Goal: Task Accomplishment & Management: Use online tool/utility

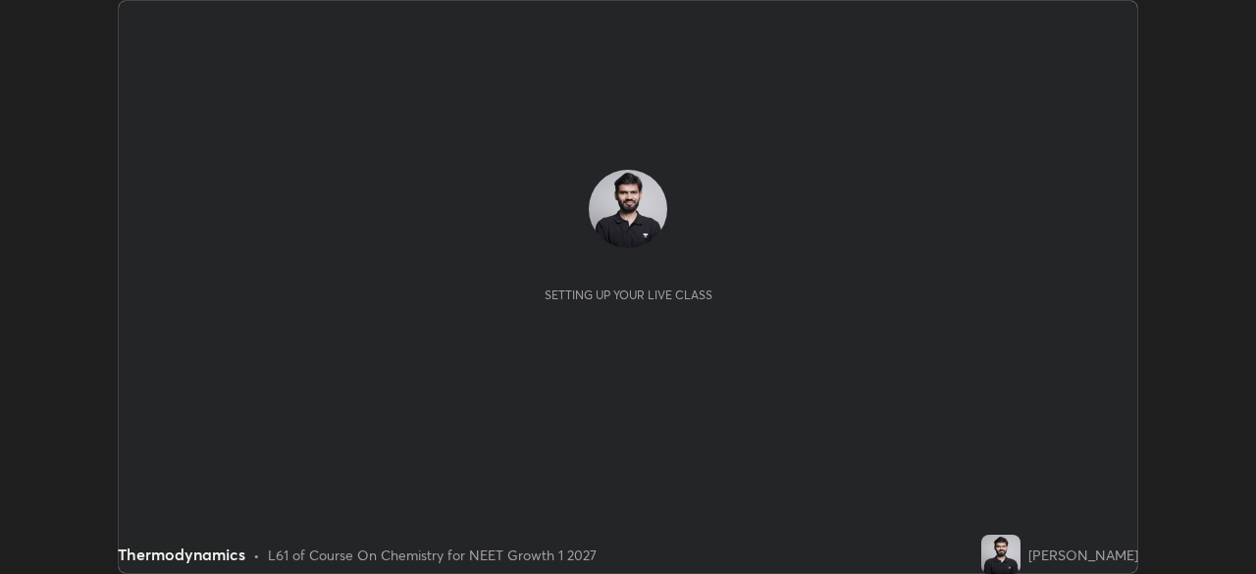
scroll to position [574, 1255]
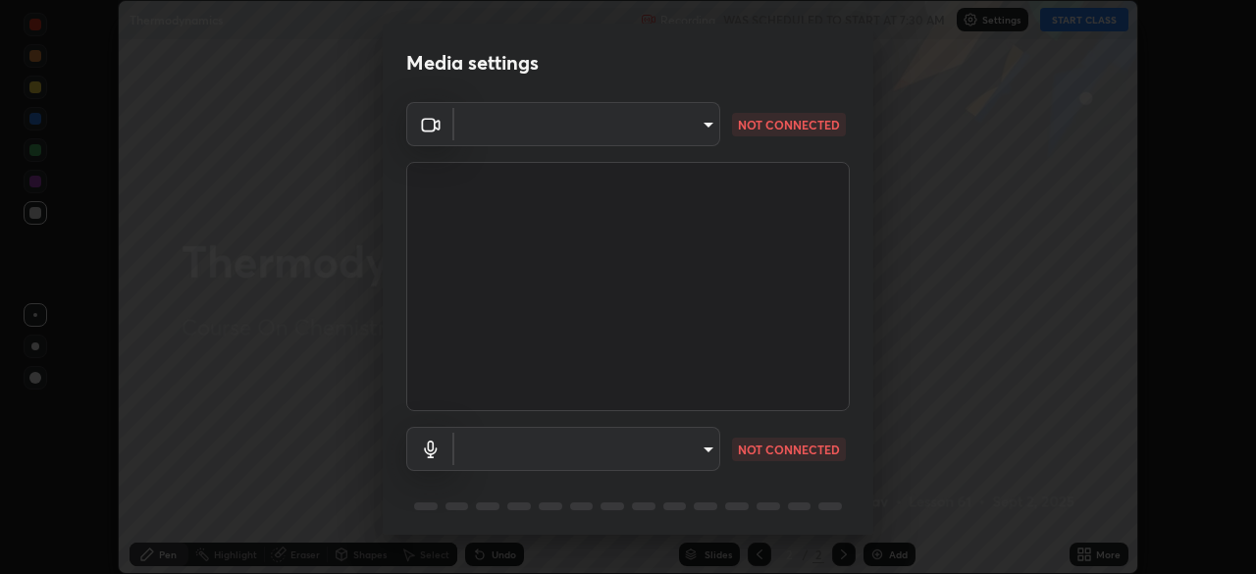
type input "f44939252cec670a7c81aafead478e6b9f15b20a1b8f1ae8dba2619045631b1c"
type input "default"
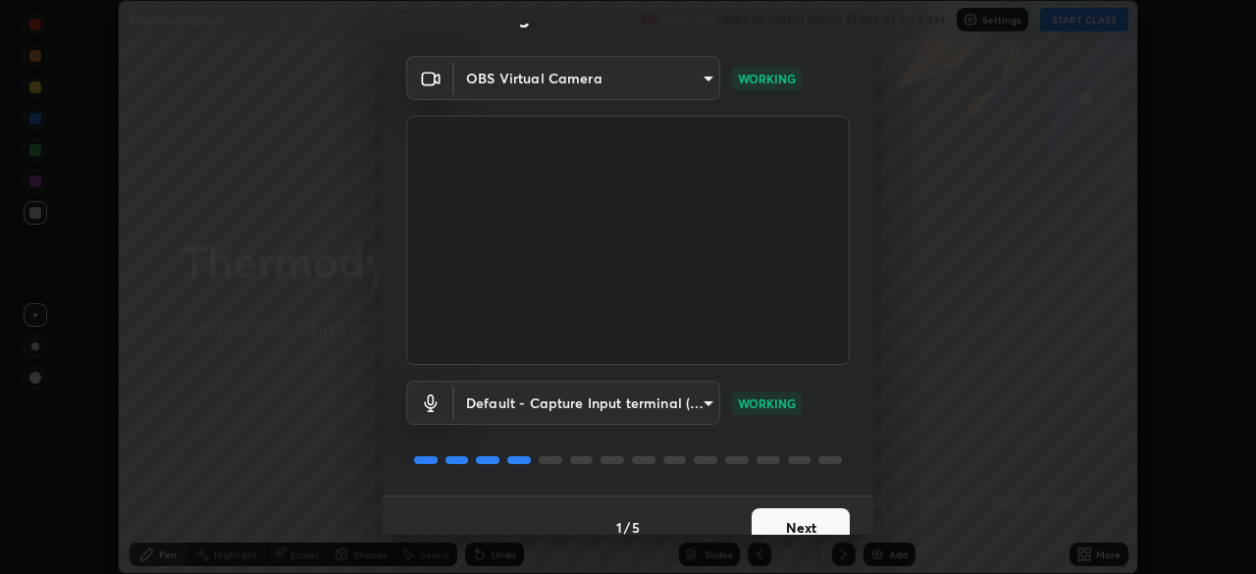
scroll to position [66, 0]
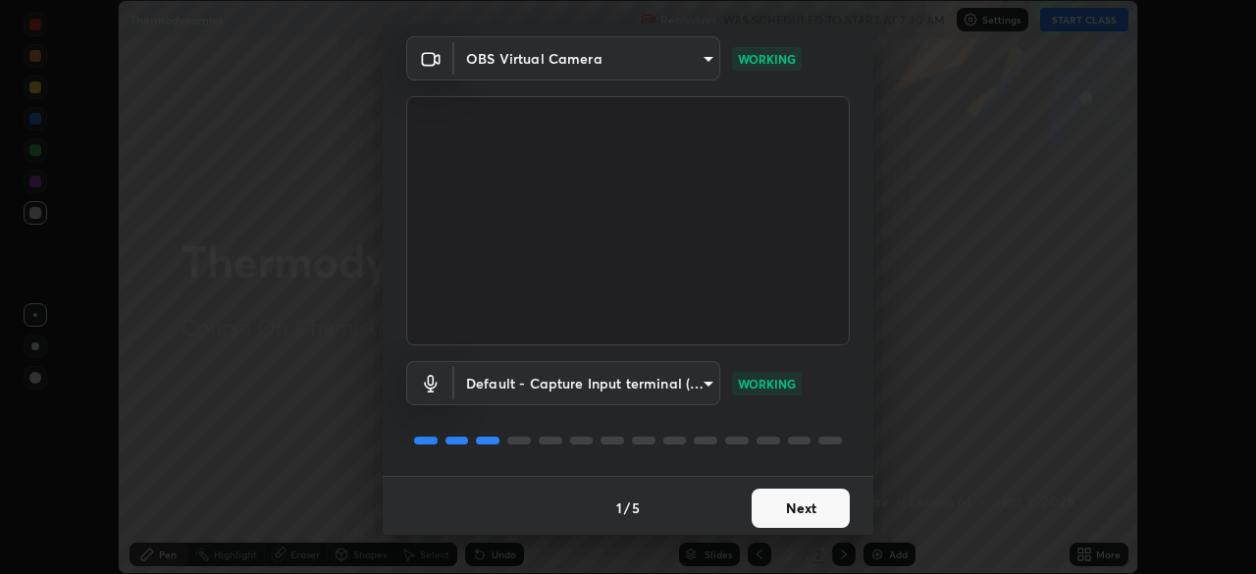
click at [817, 506] on button "Next" at bounding box center [800, 508] width 98 height 39
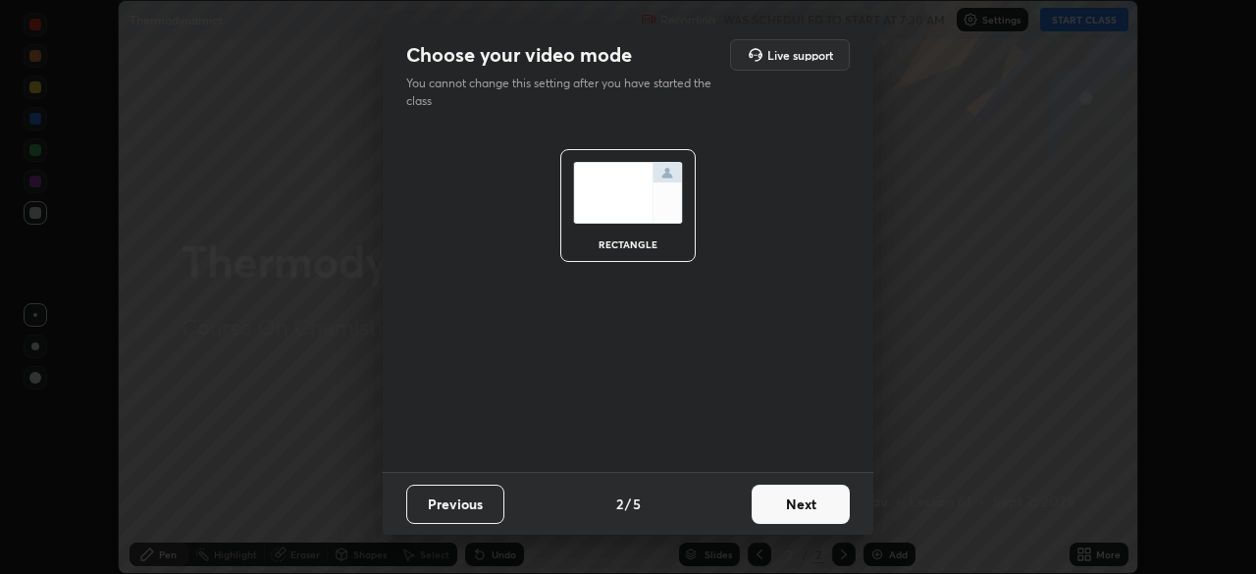
scroll to position [0, 0]
click at [820, 510] on button "Next" at bounding box center [800, 504] width 98 height 39
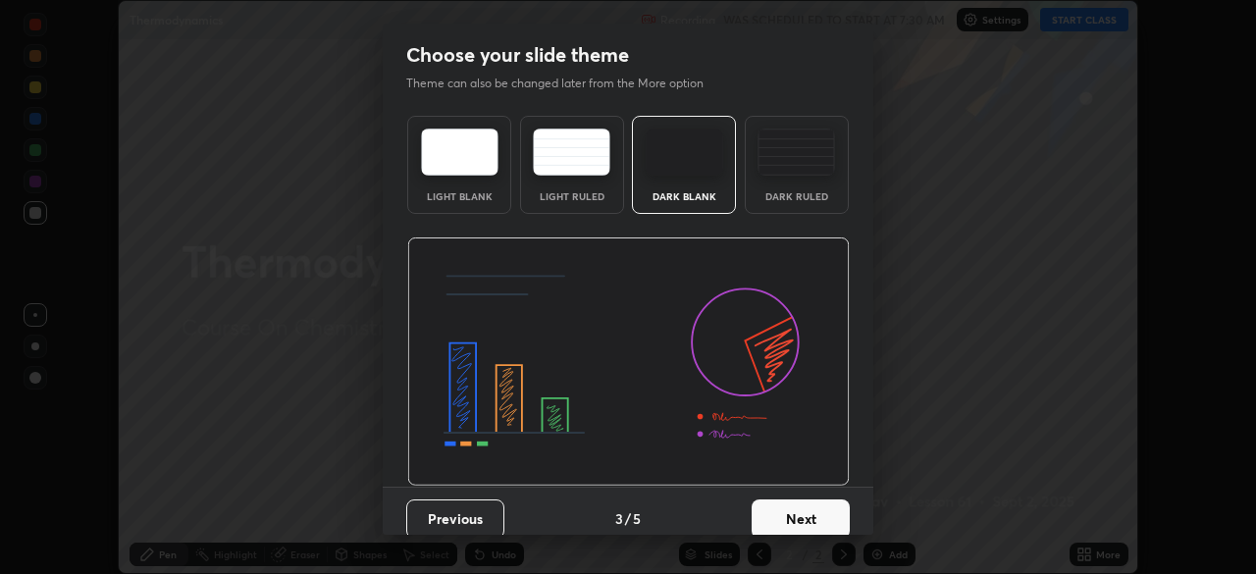
click at [835, 509] on button "Next" at bounding box center [800, 518] width 98 height 39
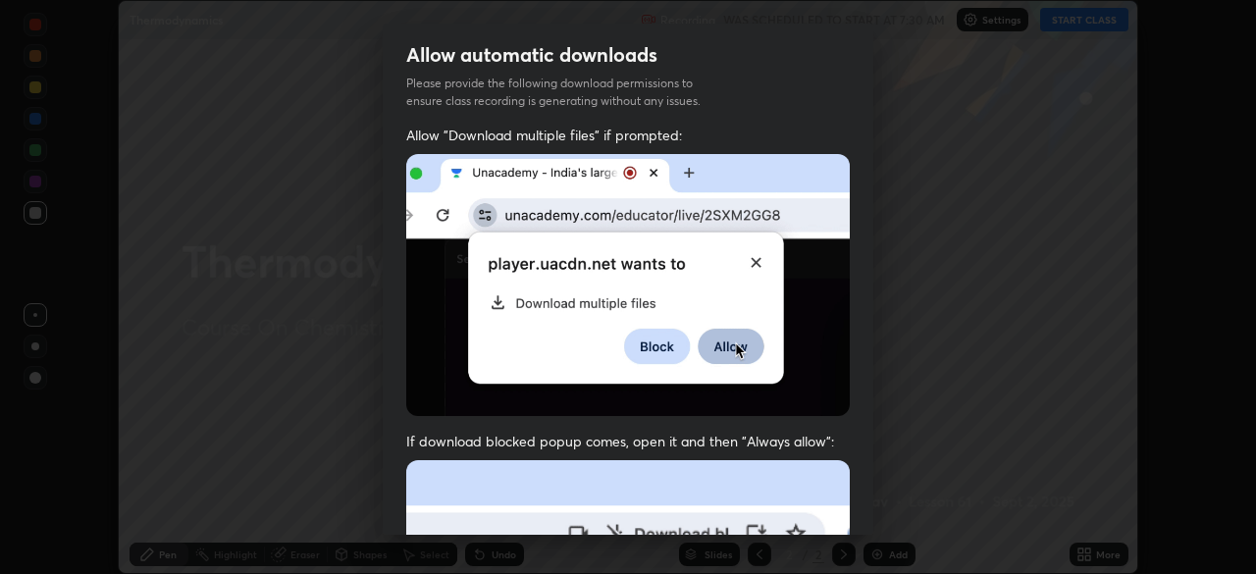
click at [852, 506] on div "Allow "Download multiple files" if prompted: If download blocked popup comes, o…" at bounding box center [628, 539] width 490 height 826
click at [864, 501] on div "Allow "Download multiple files" if prompted: If download blocked popup comes, o…" at bounding box center [628, 539] width 490 height 826
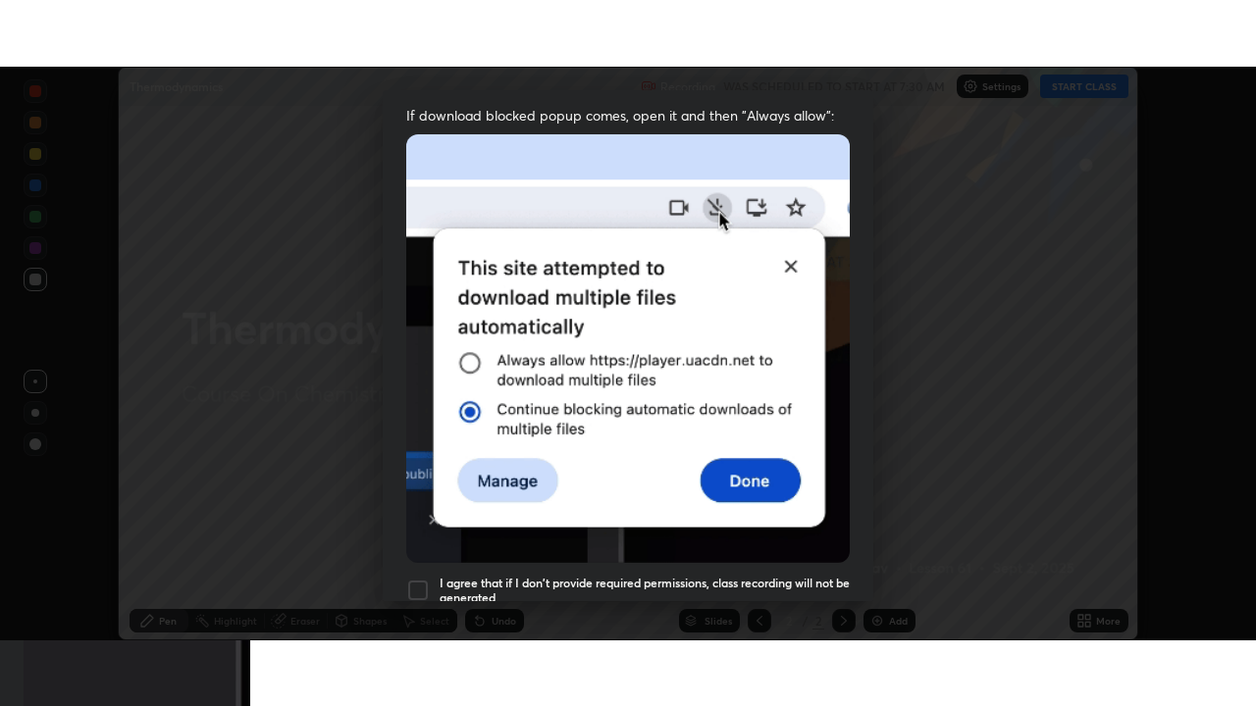
scroll to position [470, 0]
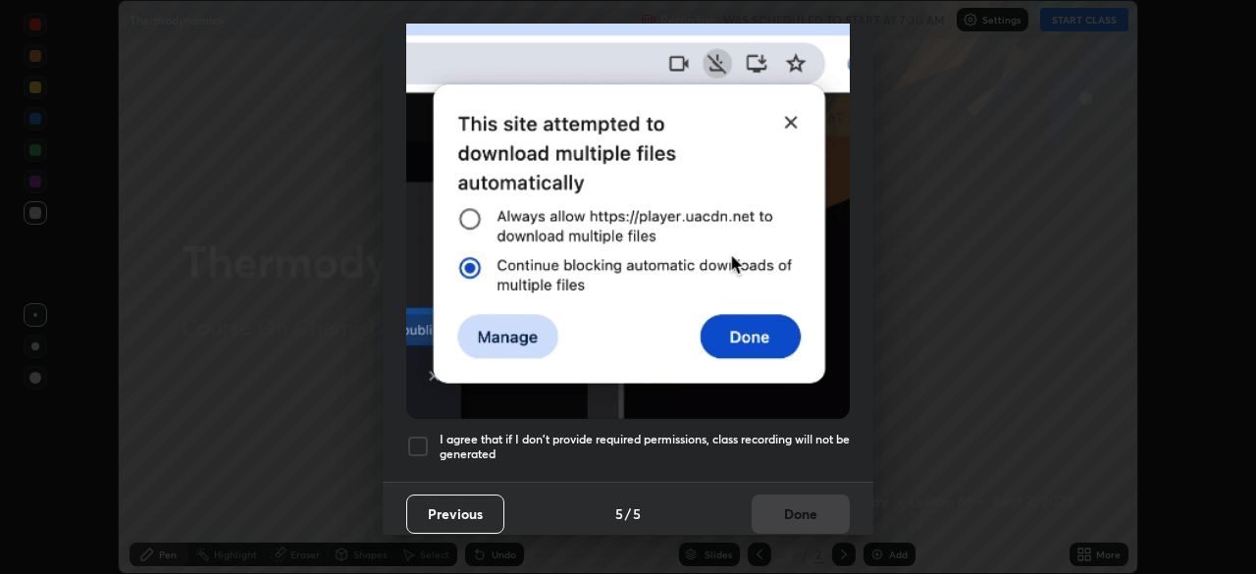
click at [815, 432] on h5 "I agree that if I don't provide required permissions, class recording will not …" at bounding box center [644, 447] width 410 height 30
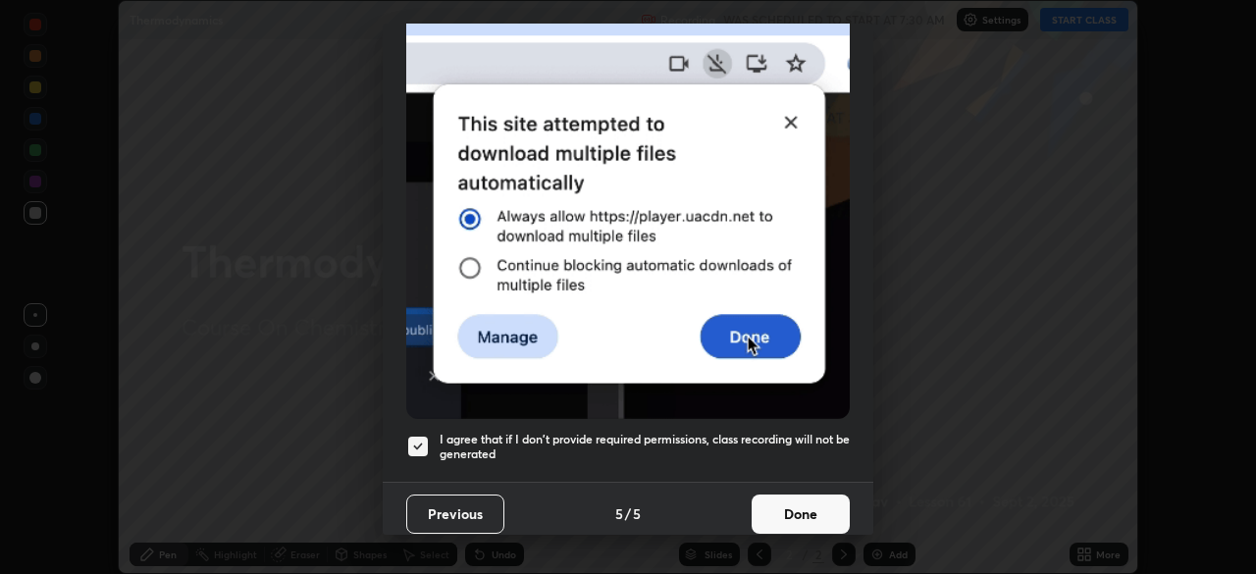
click at [812, 496] on button "Done" at bounding box center [800, 513] width 98 height 39
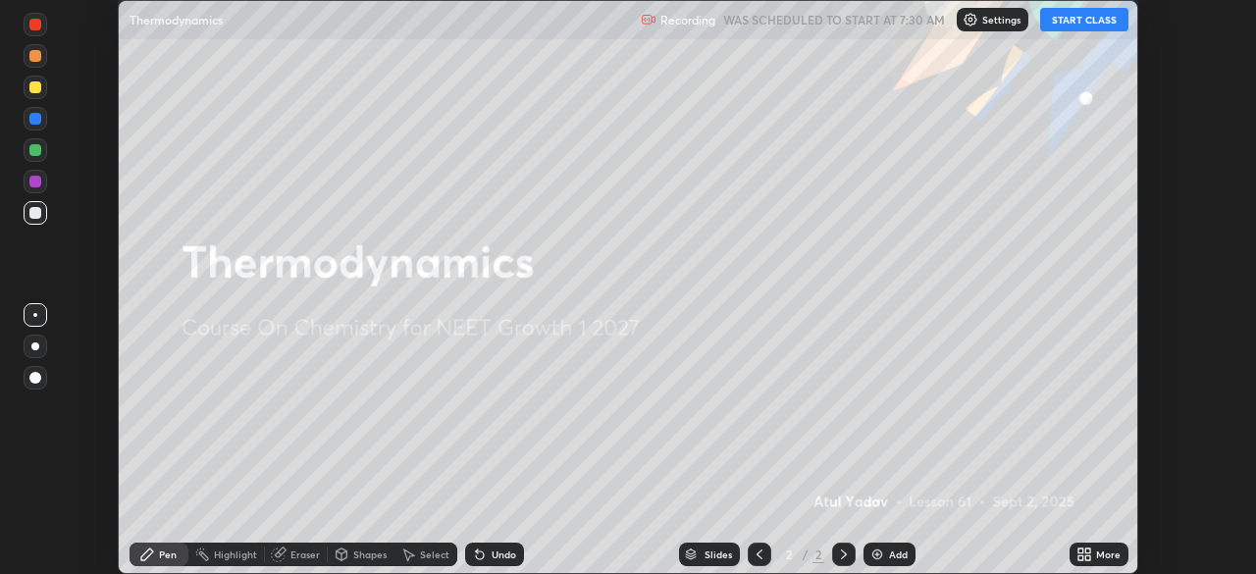
click at [1080, 557] on icon at bounding box center [1080, 557] width 5 height 5
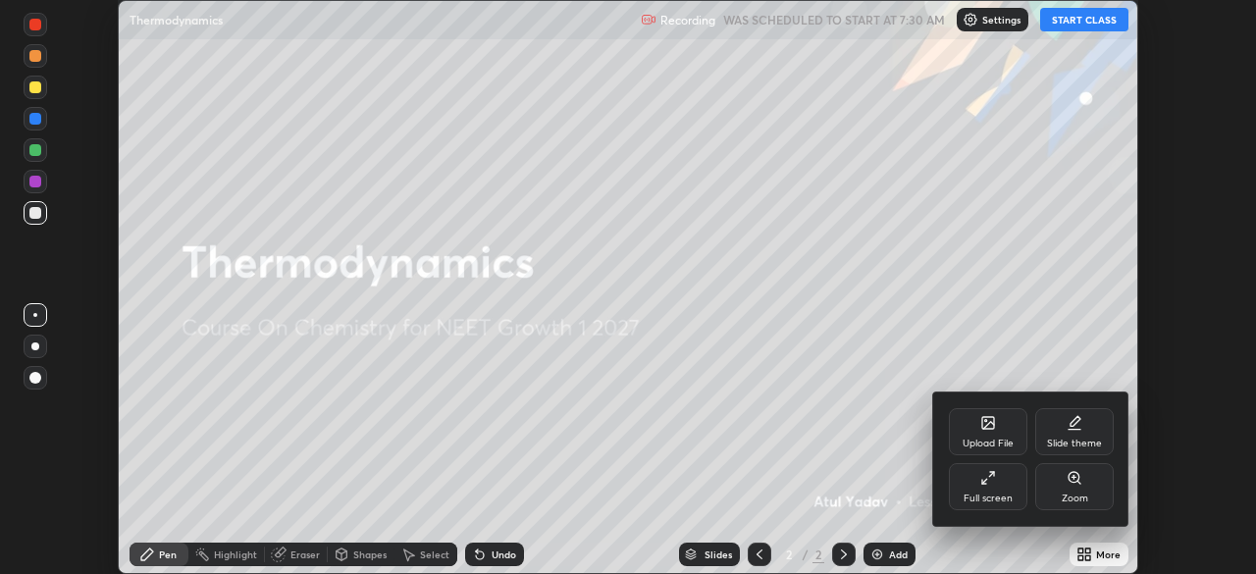
click at [983, 497] on div "Full screen" at bounding box center [987, 498] width 49 height 10
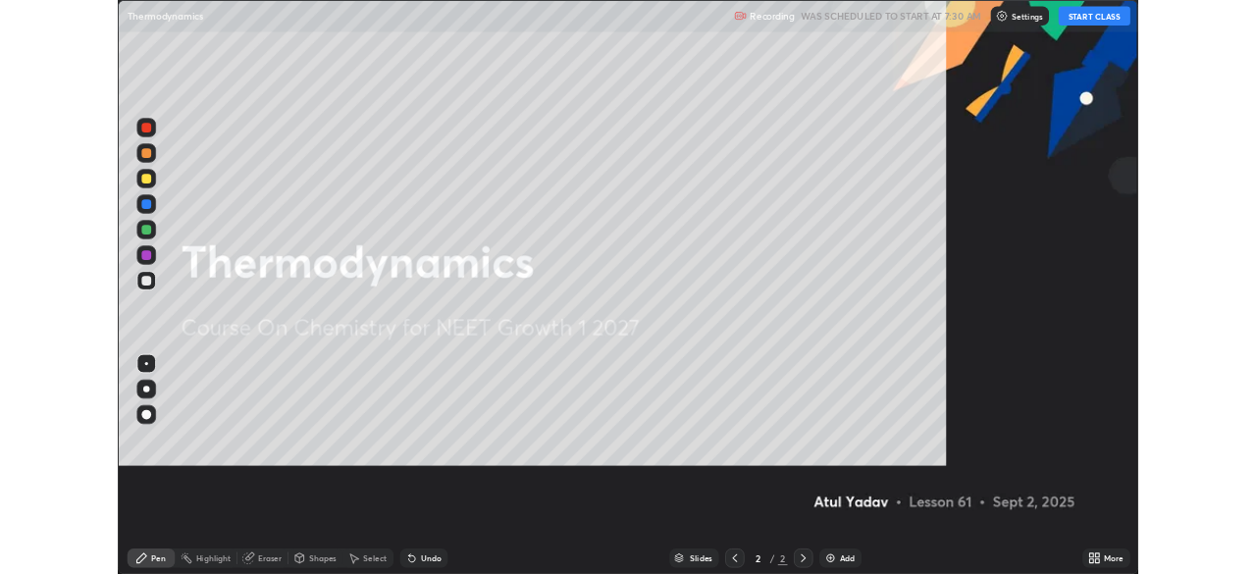
scroll to position [706, 1256]
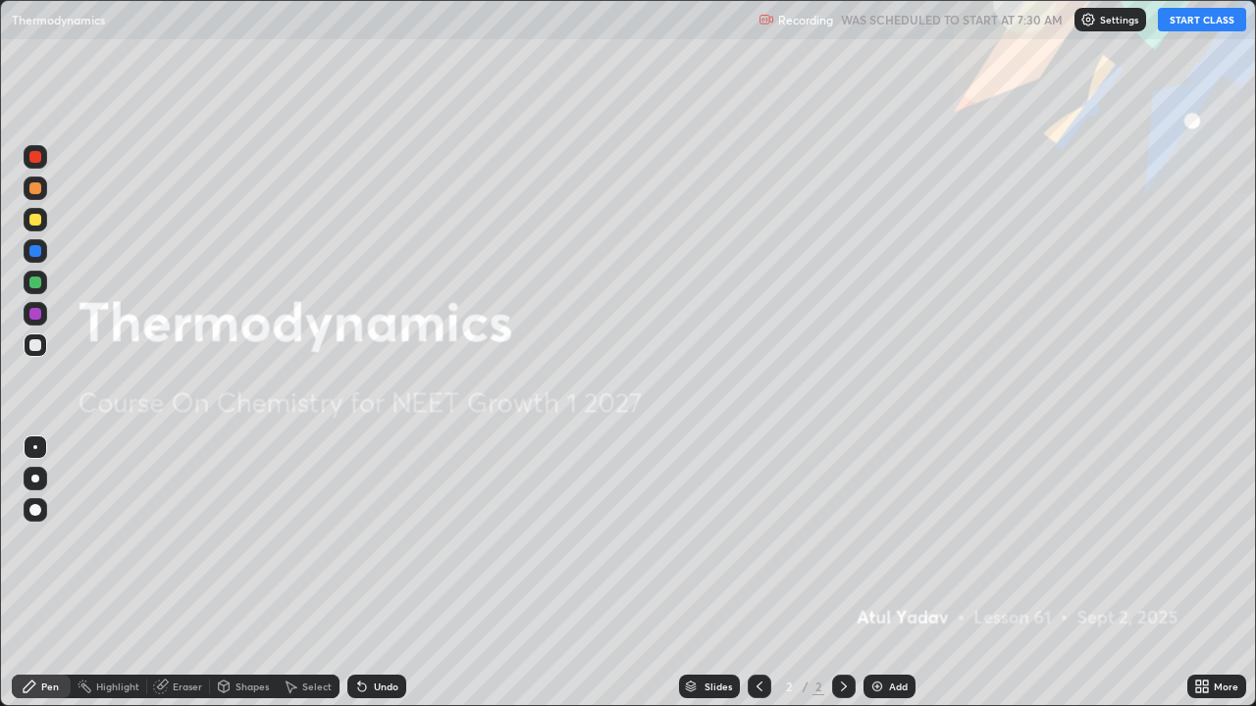
click at [1196, 14] on button "START CLASS" at bounding box center [1202, 20] width 88 height 24
click at [876, 573] on img at bounding box center [877, 687] width 16 height 16
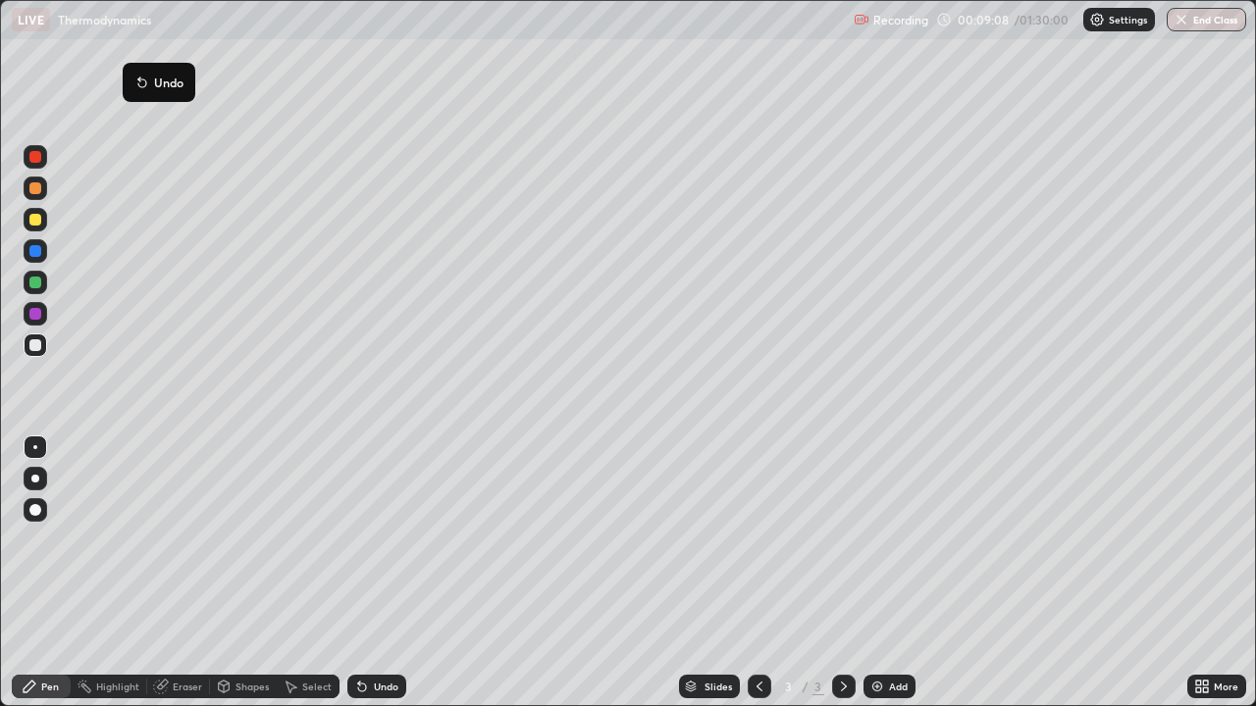
click at [35, 479] on div at bounding box center [35, 479] width 8 height 8
click at [42, 284] on div at bounding box center [36, 283] width 24 height 24
click at [39, 217] on div at bounding box center [35, 220] width 12 height 12
click at [45, 248] on div at bounding box center [36, 251] width 24 height 24
click at [879, 573] on img at bounding box center [877, 687] width 16 height 16
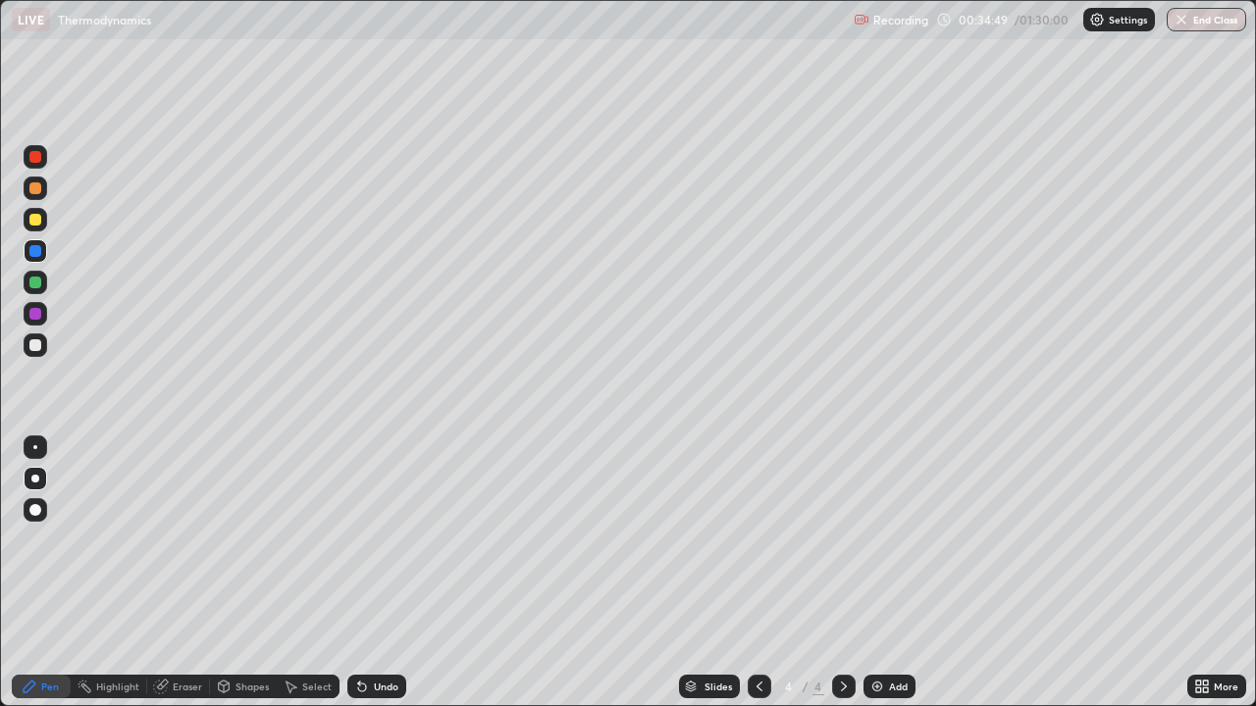
click at [183, 573] on div "Eraser" at bounding box center [187, 687] width 29 height 10
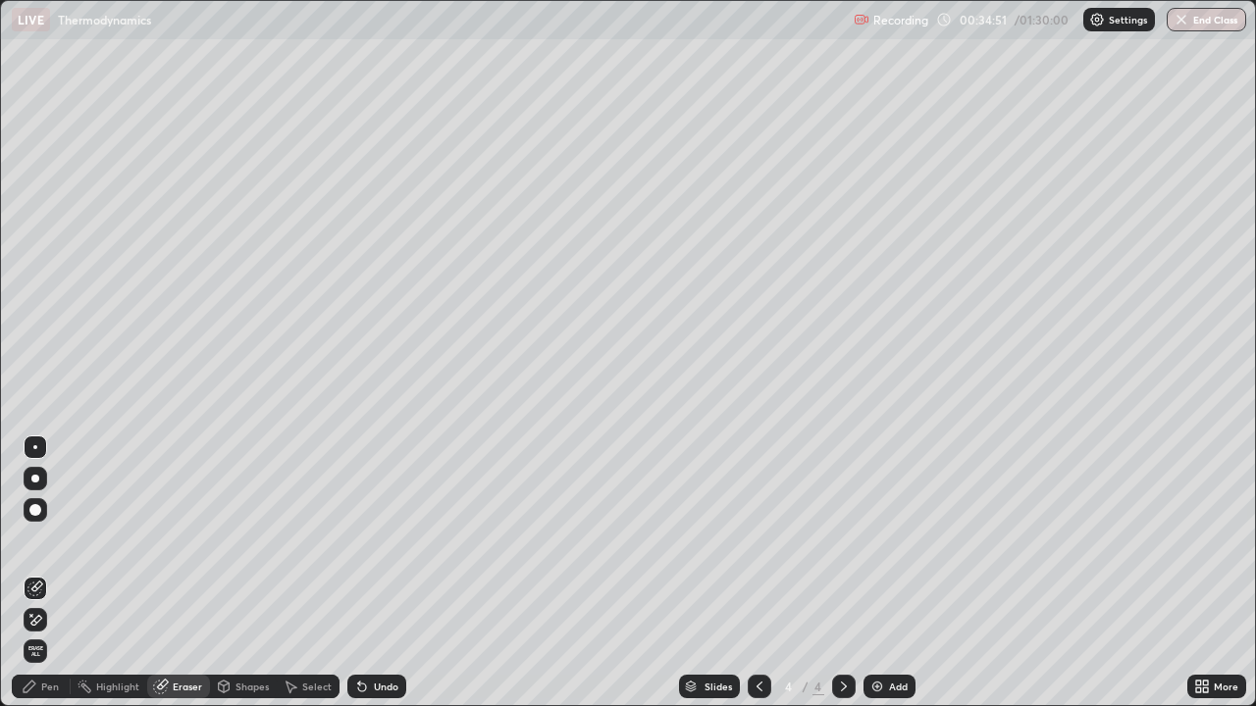
click at [49, 573] on div "Pen" at bounding box center [50, 687] width 18 height 10
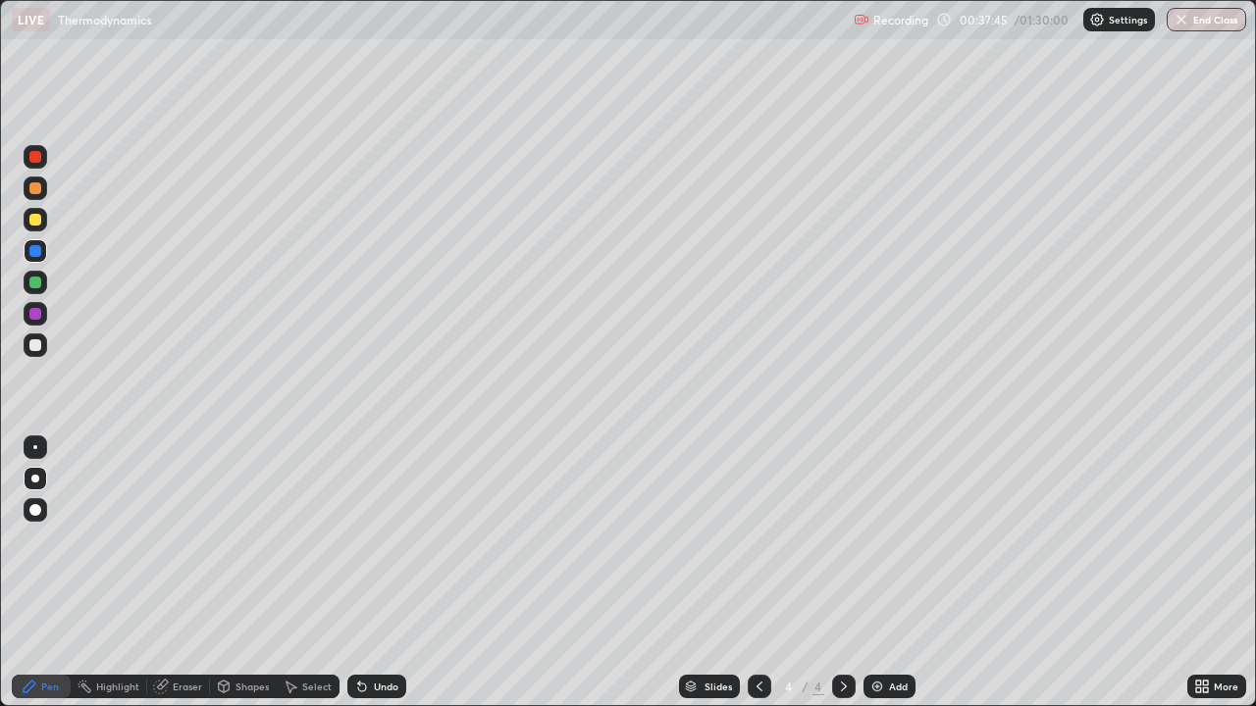
click at [881, 573] on img at bounding box center [877, 687] width 16 height 16
click at [757, 573] on icon at bounding box center [759, 687] width 16 height 16
click at [836, 573] on icon at bounding box center [844, 687] width 16 height 16
click at [893, 573] on div "Add" at bounding box center [898, 687] width 19 height 10
click at [363, 573] on icon at bounding box center [362, 687] width 16 height 16
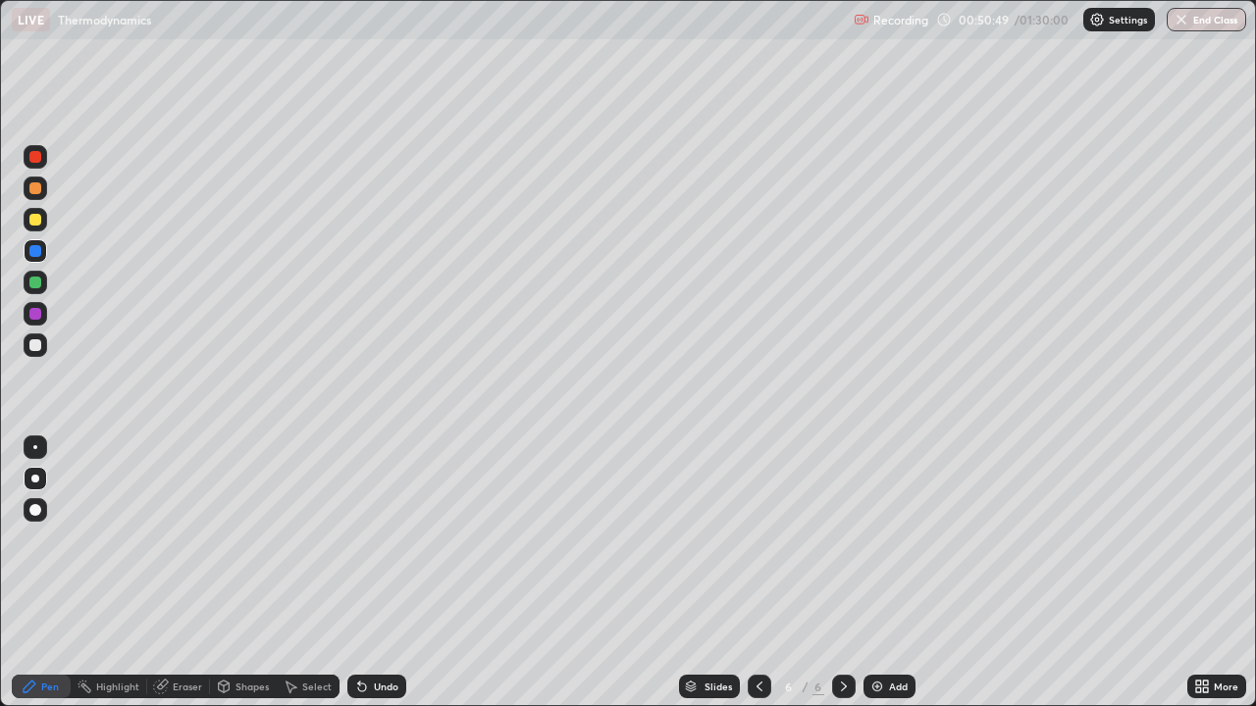
click at [369, 573] on div "Undo" at bounding box center [376, 687] width 59 height 24
click at [370, 573] on div "Undo" at bounding box center [376, 687] width 59 height 24
click at [374, 573] on div "Undo" at bounding box center [386, 687] width 25 height 10
click at [373, 573] on div "Undo" at bounding box center [376, 687] width 59 height 24
click at [371, 573] on div "Undo" at bounding box center [376, 687] width 59 height 24
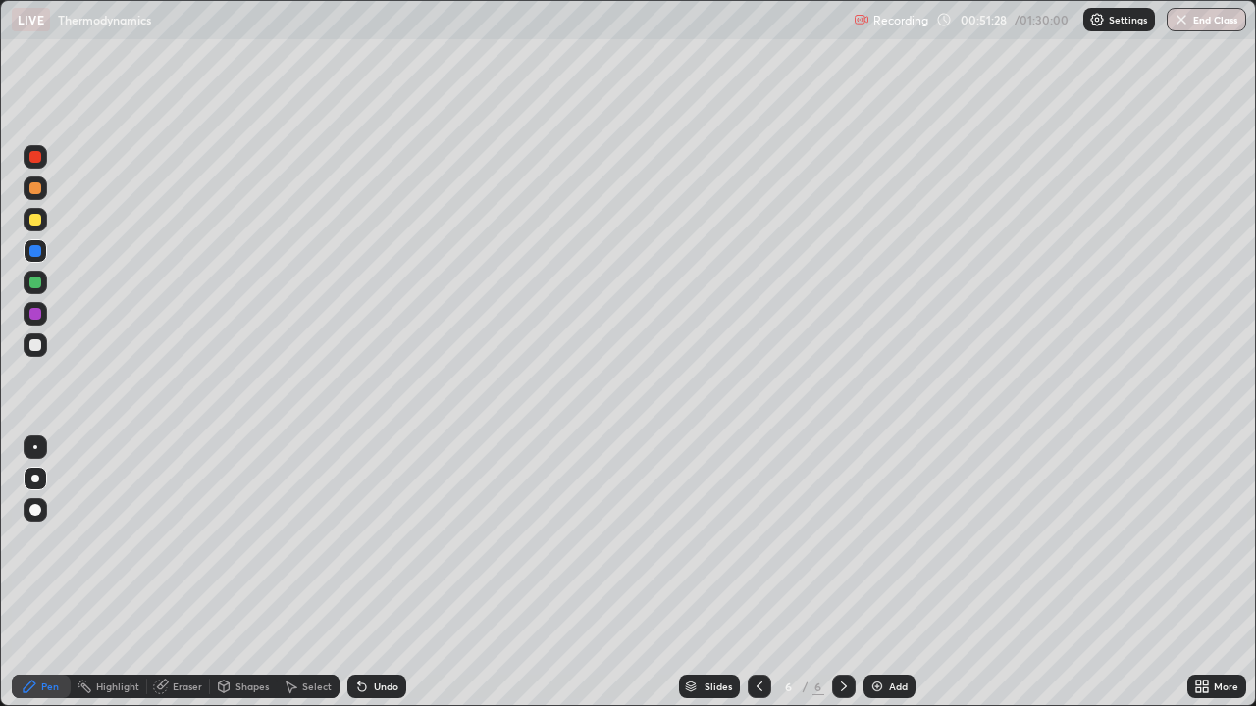
click at [375, 573] on div "Undo" at bounding box center [386, 687] width 25 height 10
click at [36, 219] on div at bounding box center [35, 220] width 12 height 12
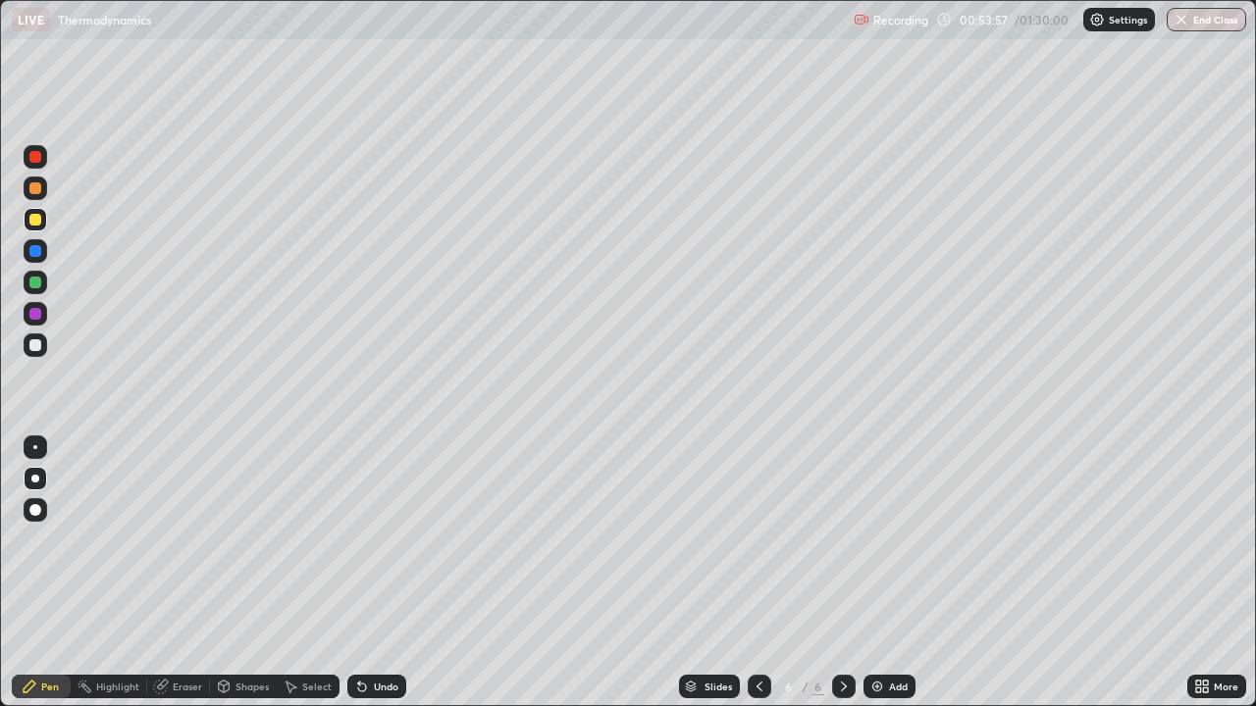
click at [36, 314] on div at bounding box center [35, 314] width 12 height 12
click at [1241, 573] on div "More" at bounding box center [1216, 687] width 59 height 24
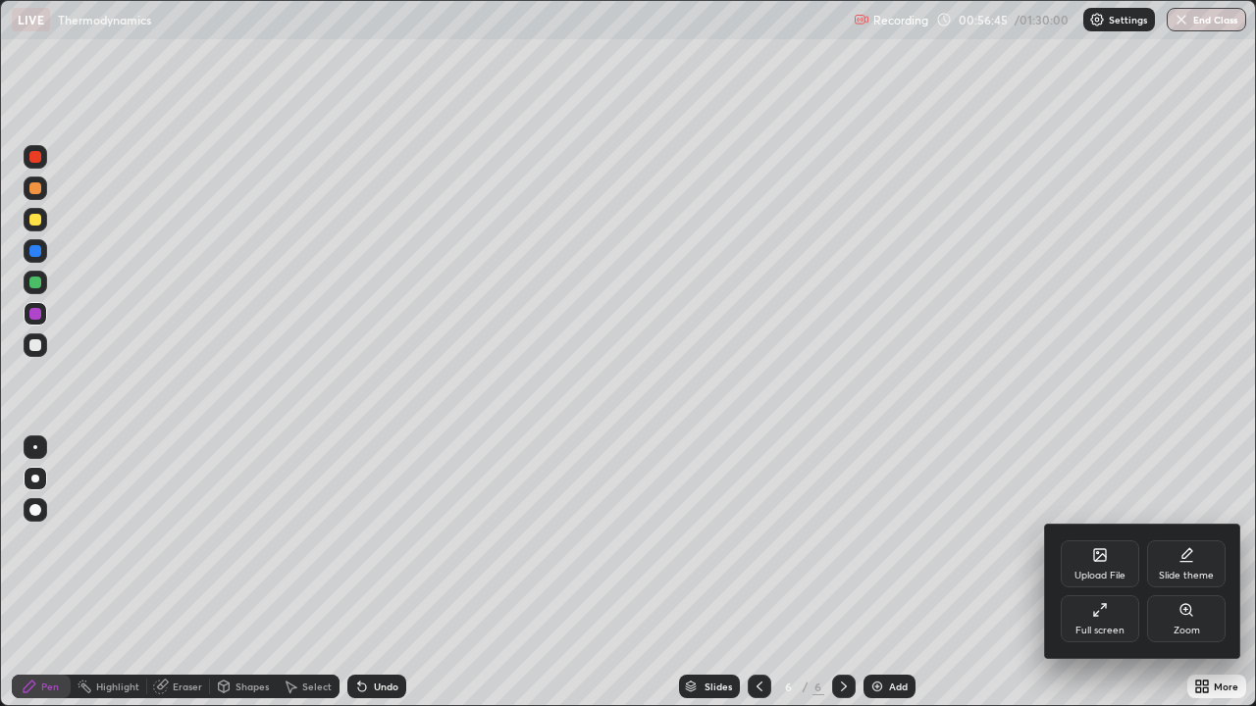
click at [1153, 469] on div at bounding box center [628, 353] width 1256 height 706
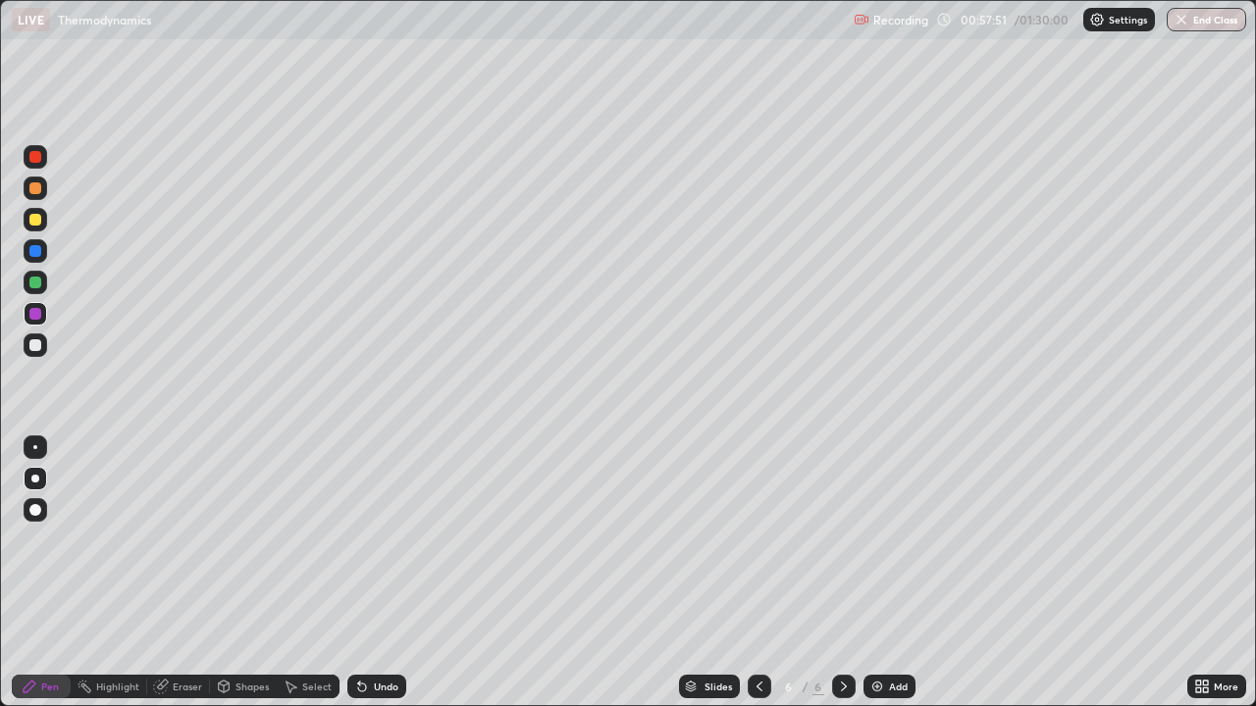
click at [103, 573] on div "Highlight" at bounding box center [109, 687] width 77 height 24
click at [884, 573] on div "Add" at bounding box center [889, 687] width 52 height 24
click at [43, 573] on div "Pen" at bounding box center [50, 687] width 18 height 10
click at [374, 573] on div "Undo" at bounding box center [386, 687] width 25 height 10
click at [381, 573] on div "Undo" at bounding box center [376, 687] width 59 height 24
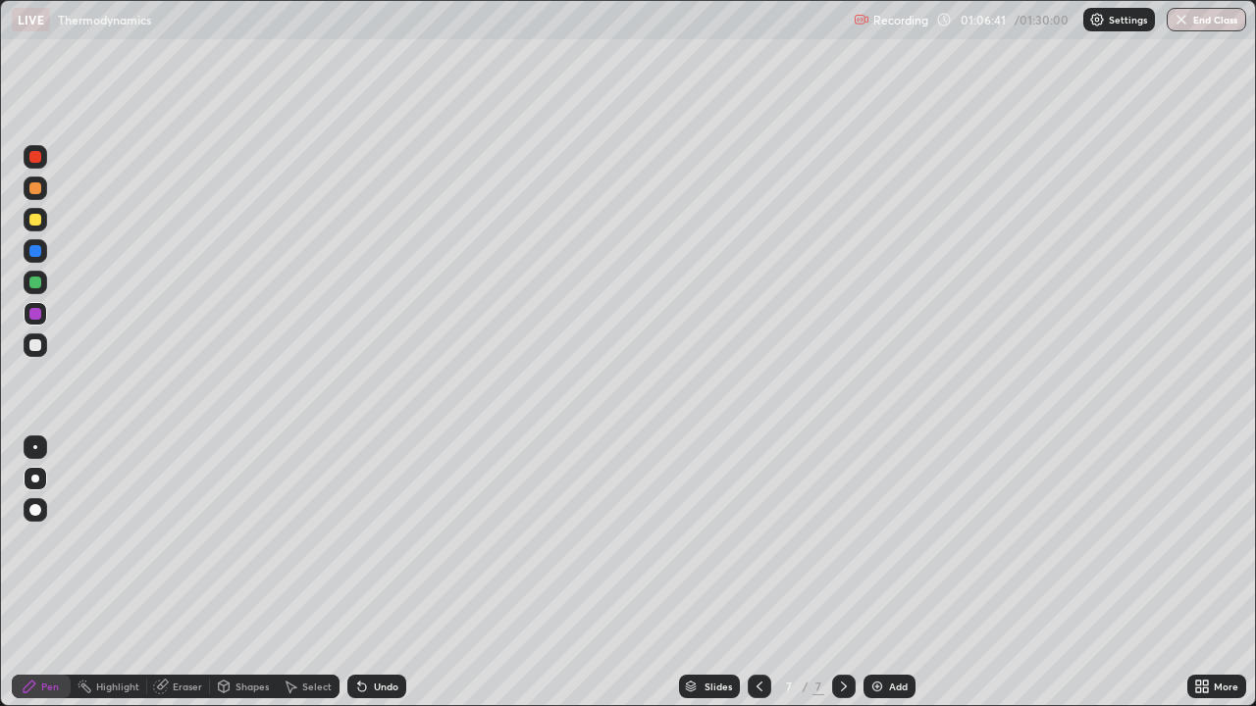
click at [377, 573] on div "Undo" at bounding box center [386, 687] width 25 height 10
click at [375, 573] on div "Undo" at bounding box center [376, 687] width 59 height 24
click at [379, 573] on div "Undo" at bounding box center [386, 687] width 25 height 10
click at [889, 573] on div "Add" at bounding box center [898, 687] width 19 height 10
click at [369, 573] on div "Undo" at bounding box center [376, 687] width 59 height 24
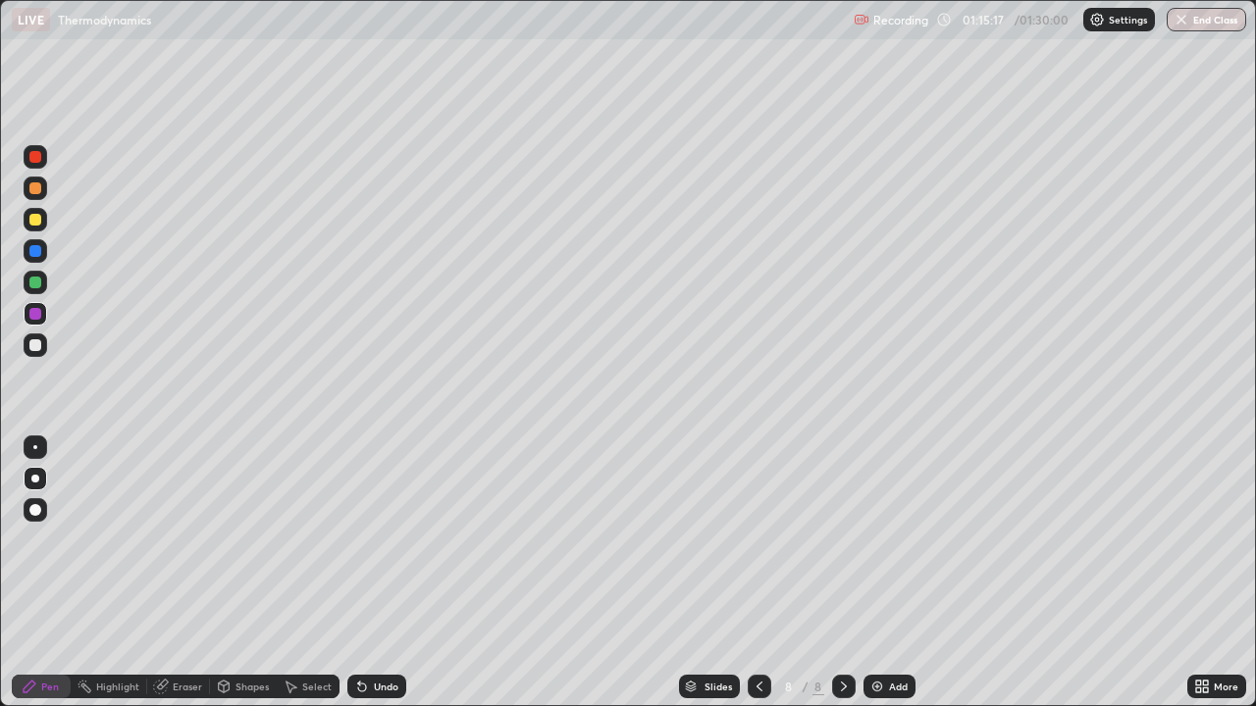
click at [369, 573] on div "Undo" at bounding box center [376, 687] width 59 height 24
click at [43, 221] on div at bounding box center [36, 220] width 24 height 24
click at [877, 573] on img at bounding box center [877, 687] width 16 height 16
click at [40, 281] on div at bounding box center [35, 283] width 12 height 12
click at [366, 573] on icon at bounding box center [362, 687] width 16 height 16
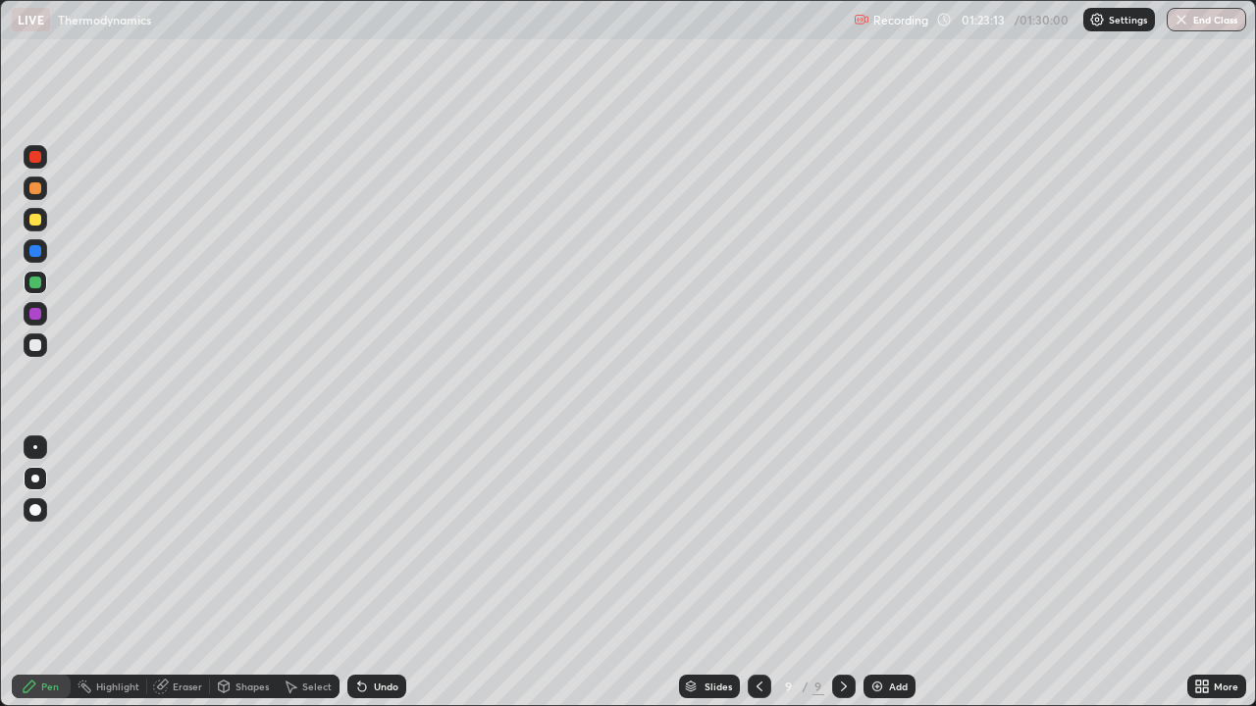
click at [365, 573] on icon at bounding box center [362, 687] width 16 height 16
click at [364, 573] on icon at bounding box center [362, 687] width 16 height 16
click at [756, 573] on icon at bounding box center [759, 687] width 6 height 10
click at [757, 573] on icon at bounding box center [759, 687] width 16 height 16
click at [755, 573] on div at bounding box center [760, 686] width 24 height 39
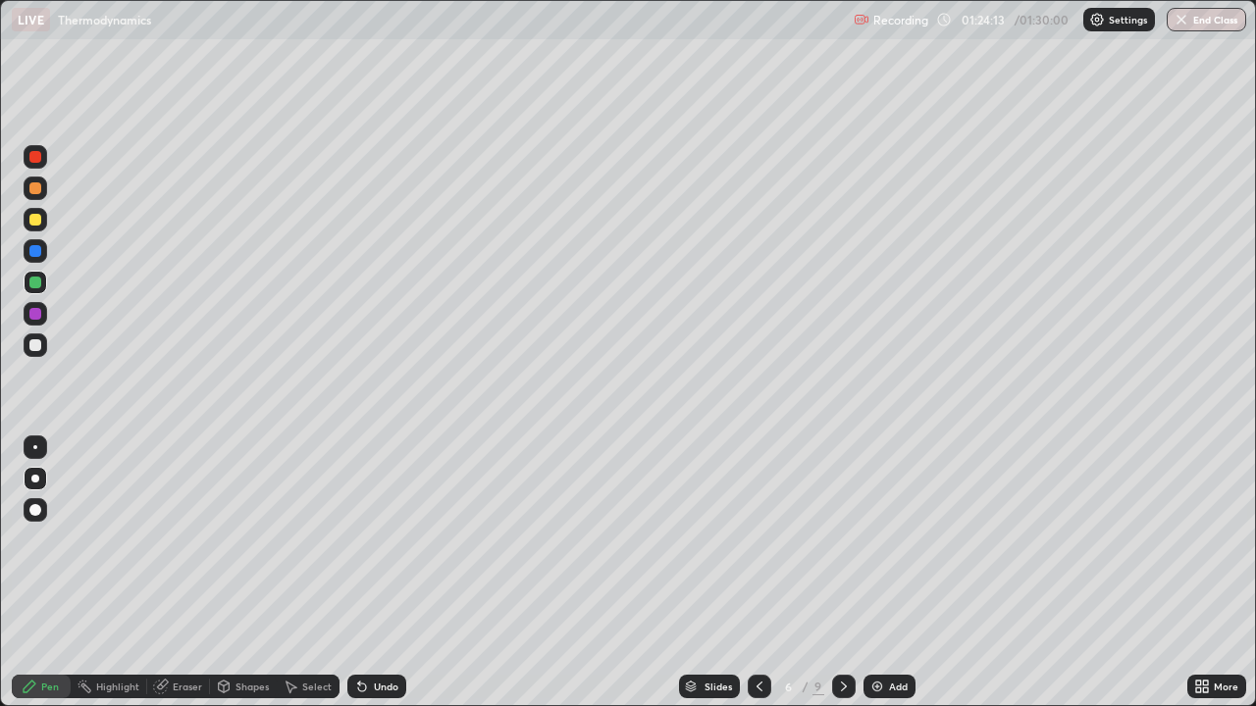
click at [842, 573] on icon at bounding box center [844, 687] width 16 height 16
click at [843, 573] on icon at bounding box center [844, 687] width 6 height 10
click at [842, 573] on icon at bounding box center [844, 687] width 16 height 16
click at [382, 573] on div "Undo" at bounding box center [376, 687] width 59 height 24
click at [374, 573] on div "Undo" at bounding box center [386, 687] width 25 height 10
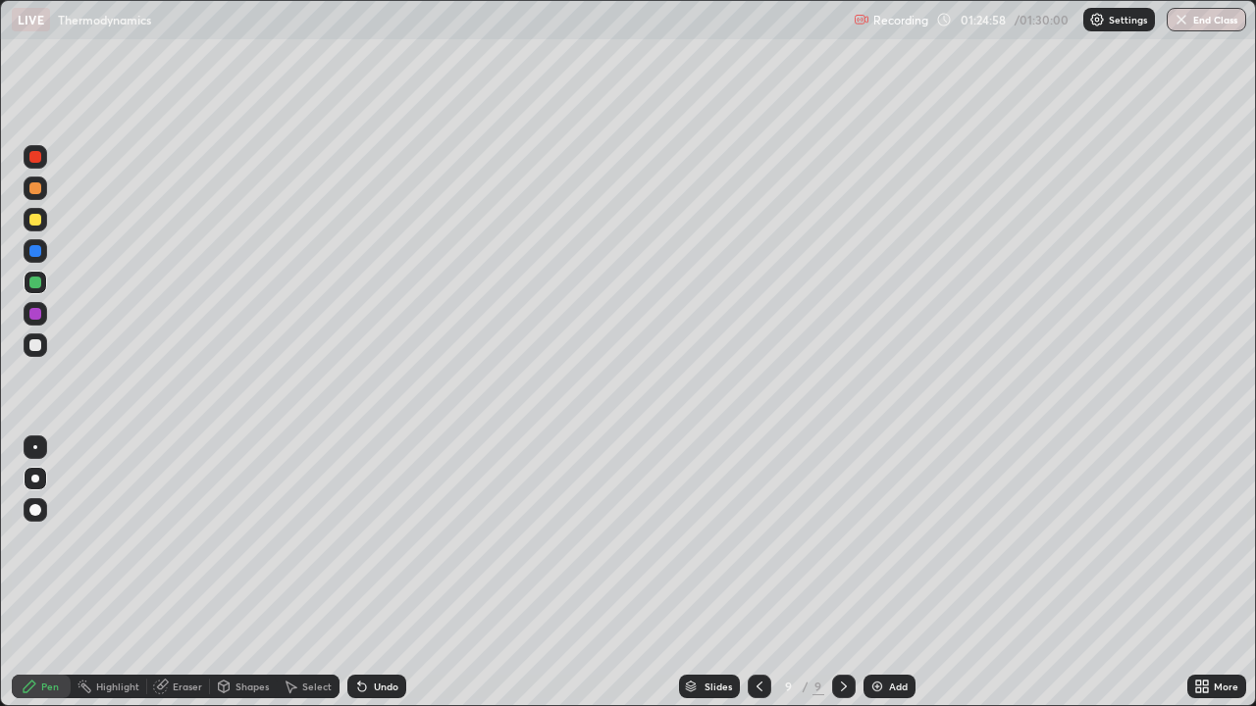
click at [366, 573] on icon at bounding box center [362, 687] width 16 height 16
click at [757, 573] on icon at bounding box center [759, 687] width 6 height 10
click at [754, 573] on icon at bounding box center [759, 687] width 16 height 16
click at [756, 573] on icon at bounding box center [759, 687] width 6 height 10
click at [45, 314] on div at bounding box center [36, 314] width 24 height 24
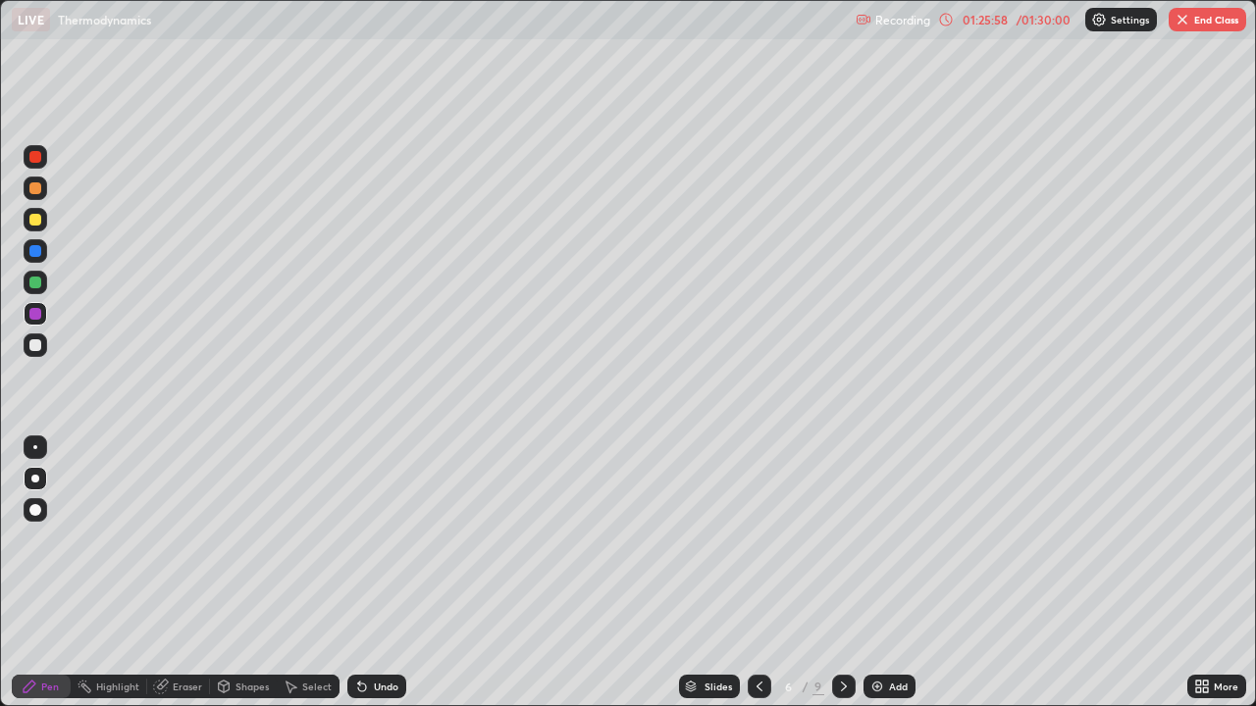
click at [36, 345] on div at bounding box center [35, 345] width 12 height 12
click at [37, 247] on div at bounding box center [35, 251] width 12 height 12
click at [833, 573] on div at bounding box center [844, 687] width 24 height 24
click at [841, 573] on icon at bounding box center [844, 687] width 16 height 16
click at [842, 573] on icon at bounding box center [844, 687] width 16 height 16
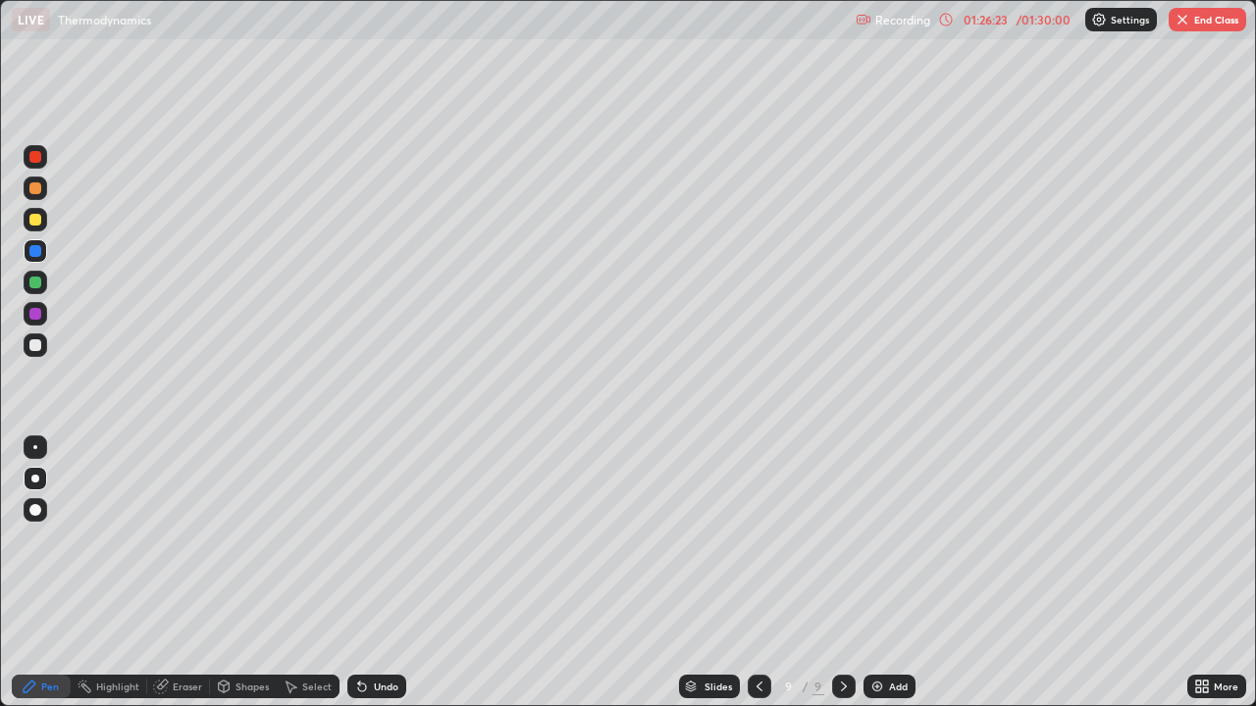
click at [755, 573] on icon at bounding box center [759, 687] width 16 height 16
click at [368, 573] on div "Undo" at bounding box center [376, 687] width 59 height 24
click at [848, 573] on div at bounding box center [844, 687] width 24 height 24
click at [371, 573] on div "Undo" at bounding box center [376, 687] width 59 height 24
click at [370, 573] on div "Undo" at bounding box center [376, 687] width 59 height 24
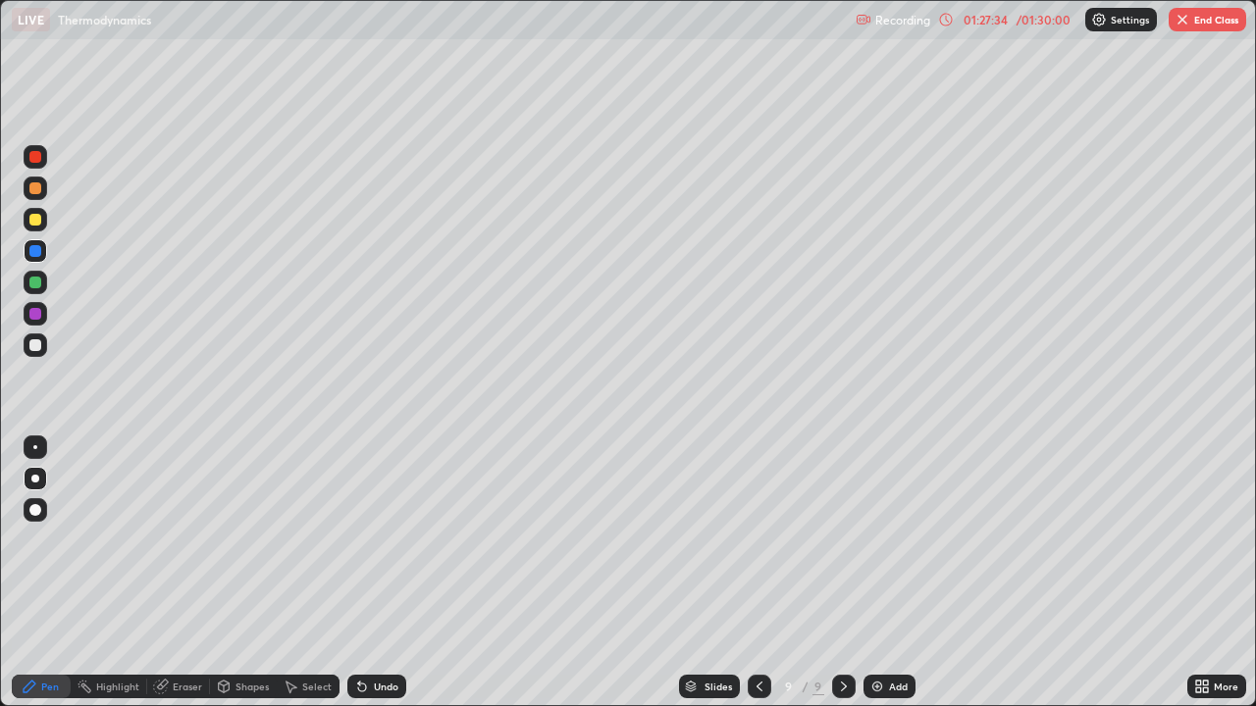
click at [368, 573] on div "Undo" at bounding box center [376, 687] width 59 height 24
click at [876, 573] on img at bounding box center [877, 687] width 16 height 16
click at [756, 573] on icon at bounding box center [758, 687] width 16 height 16
click at [755, 573] on icon at bounding box center [758, 687] width 6 height 10
click at [842, 573] on icon at bounding box center [844, 687] width 16 height 16
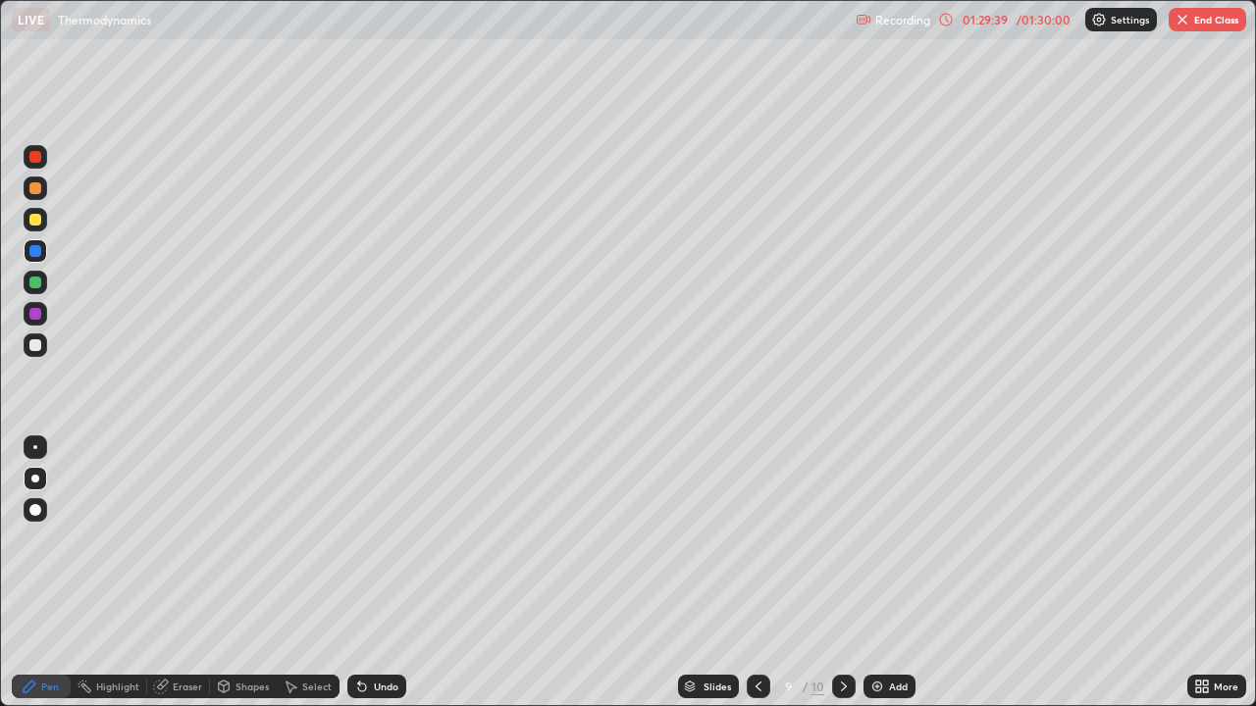
click at [1008, 23] on div "01:29:39" at bounding box center [984, 20] width 55 height 12
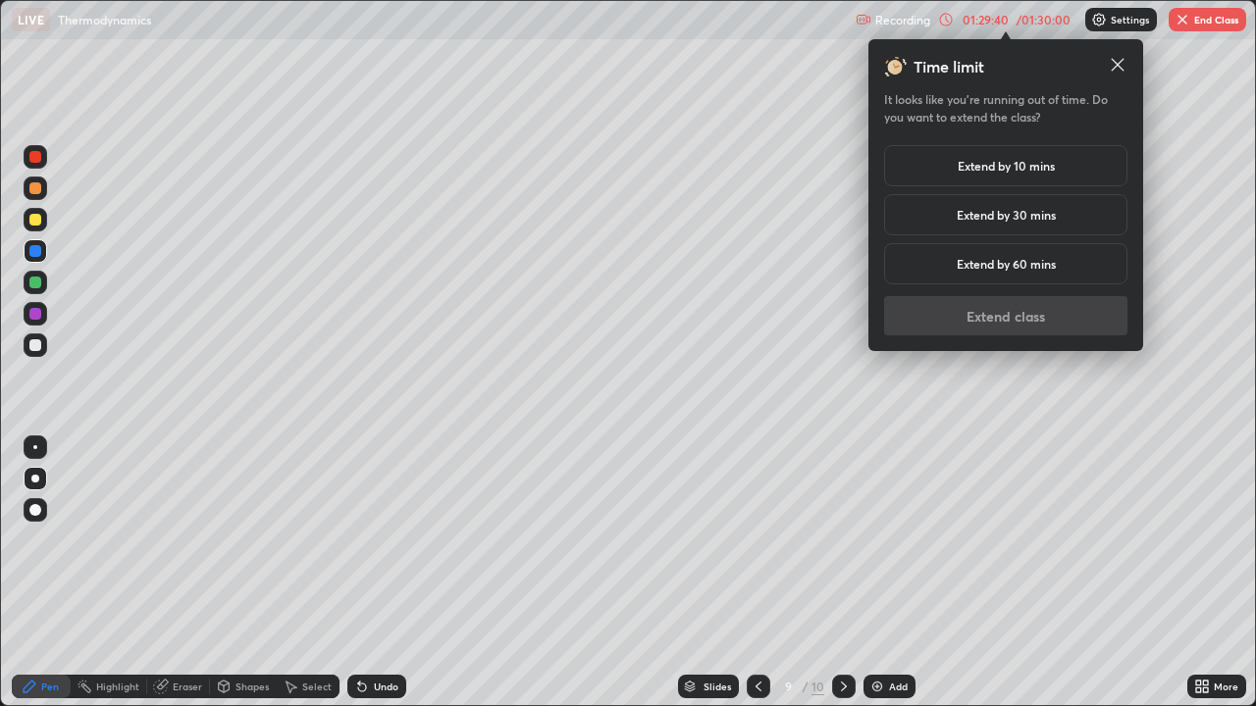
click at [998, 166] on h5 "Extend by 10 mins" at bounding box center [1005, 166] width 97 height 18
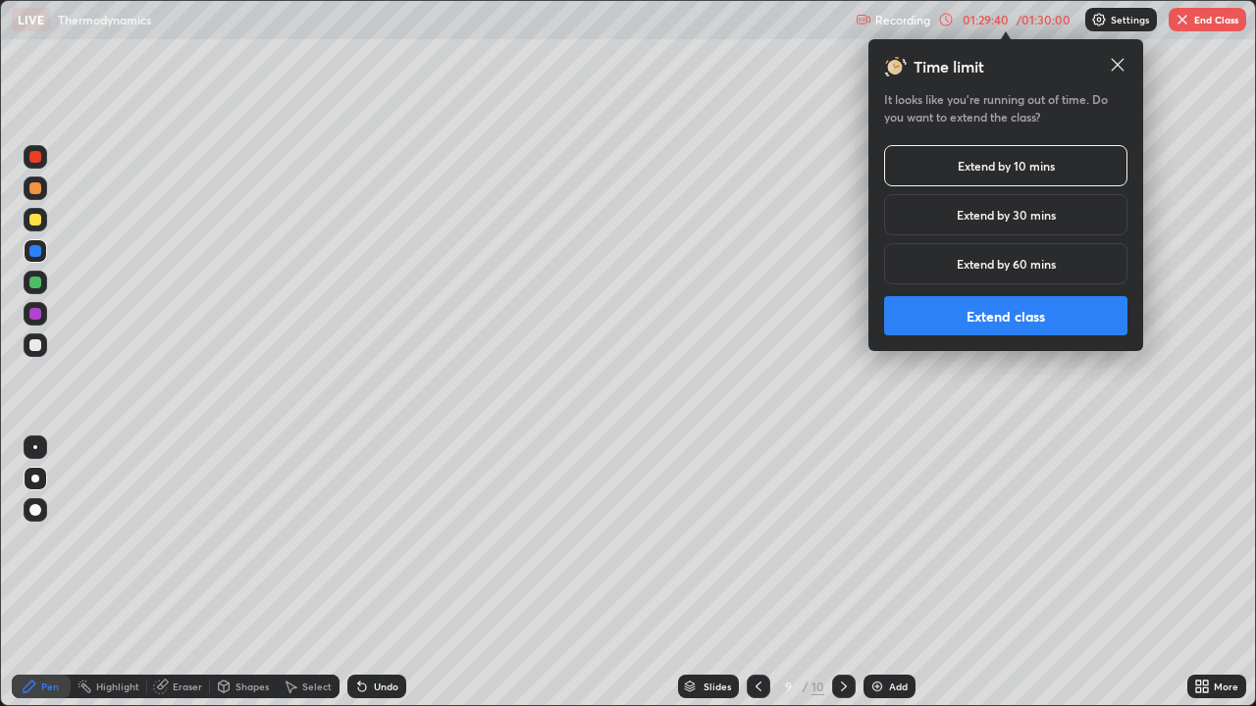
click at [972, 314] on button "Extend class" at bounding box center [1005, 315] width 243 height 39
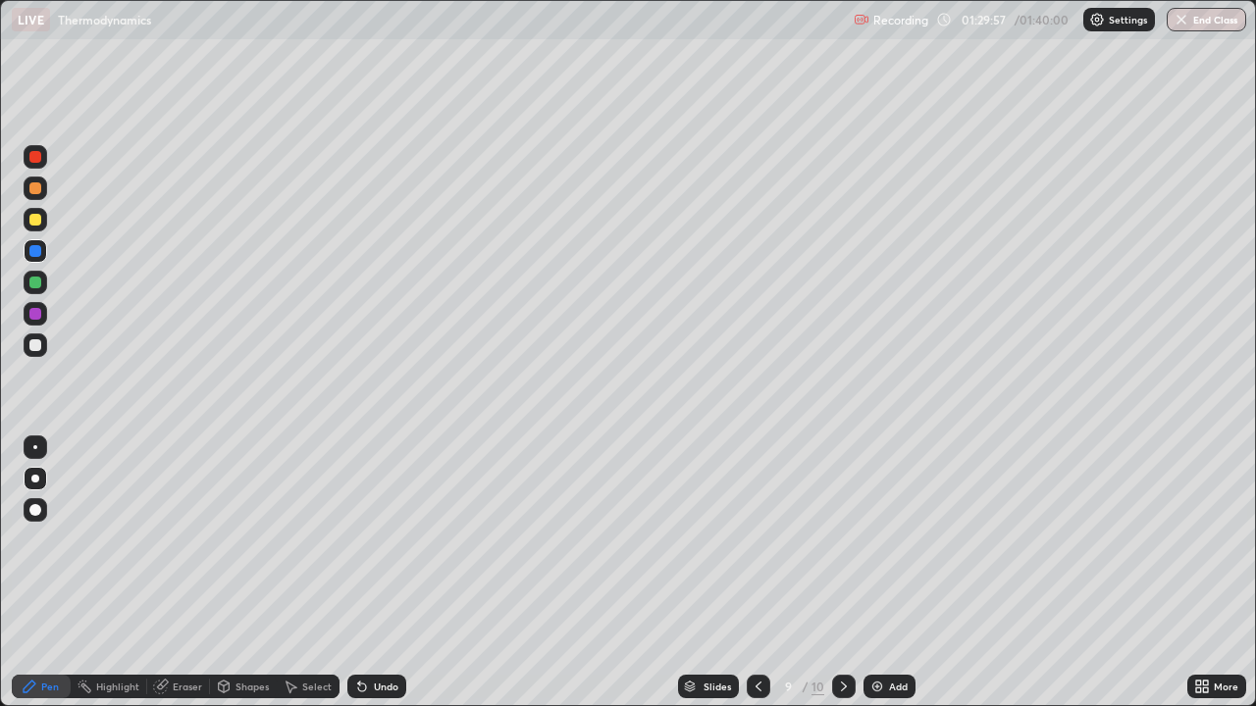
click at [377, 573] on div "Undo" at bounding box center [386, 687] width 25 height 10
click at [369, 573] on div "Undo" at bounding box center [376, 687] width 59 height 24
click at [374, 573] on div "Undo" at bounding box center [386, 687] width 25 height 10
click at [375, 573] on div "Undo" at bounding box center [386, 687] width 25 height 10
click at [839, 573] on icon at bounding box center [844, 687] width 16 height 16
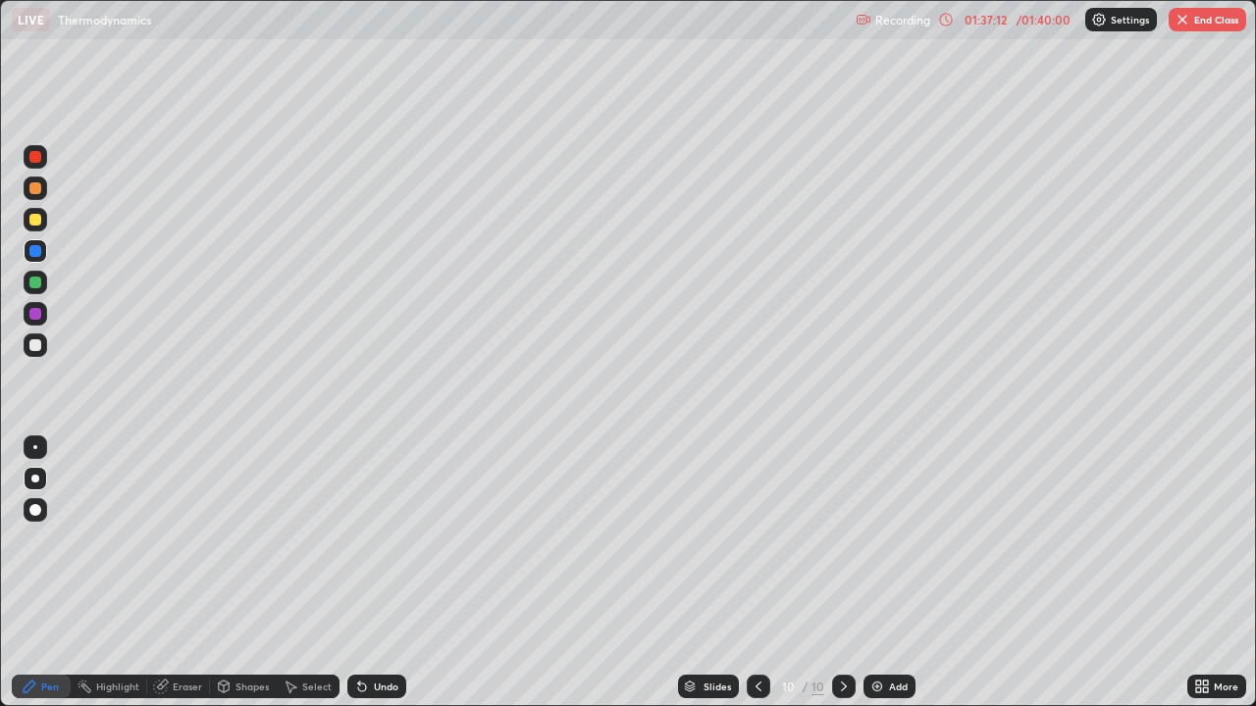
click at [755, 573] on icon at bounding box center [758, 687] width 16 height 16
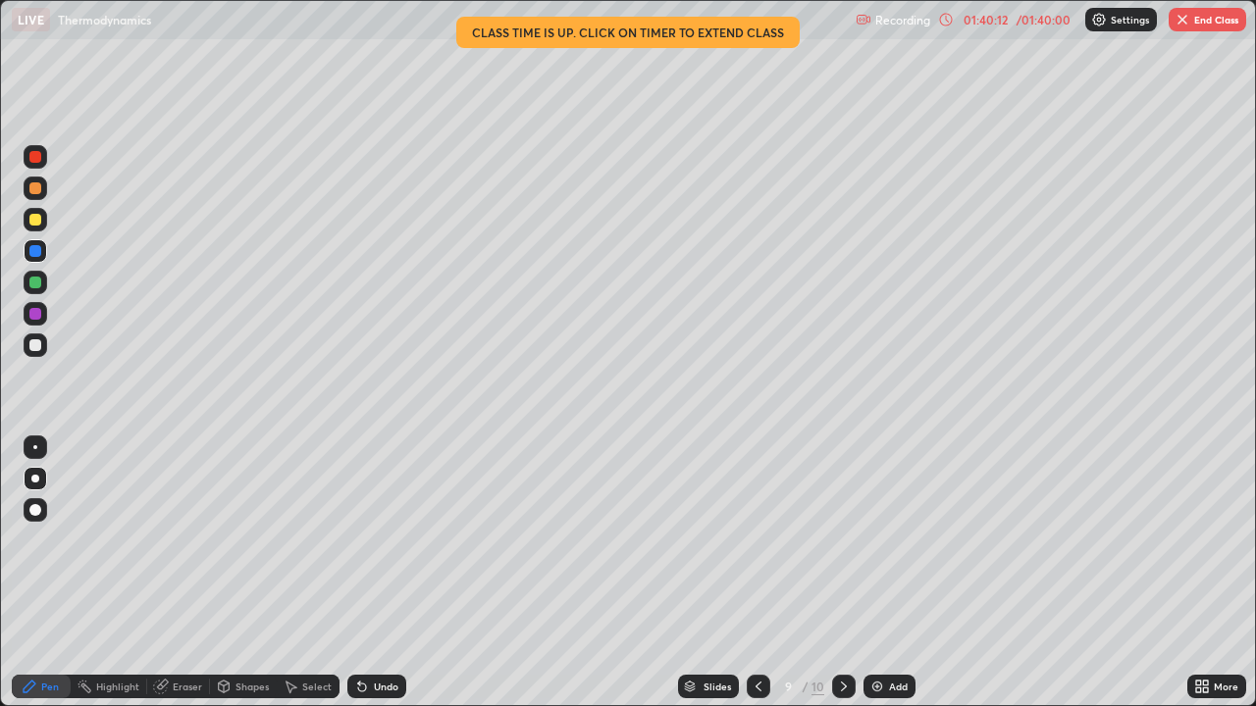
click at [842, 573] on icon at bounding box center [844, 687] width 16 height 16
click at [1204, 23] on button "End Class" at bounding box center [1206, 20] width 77 height 24
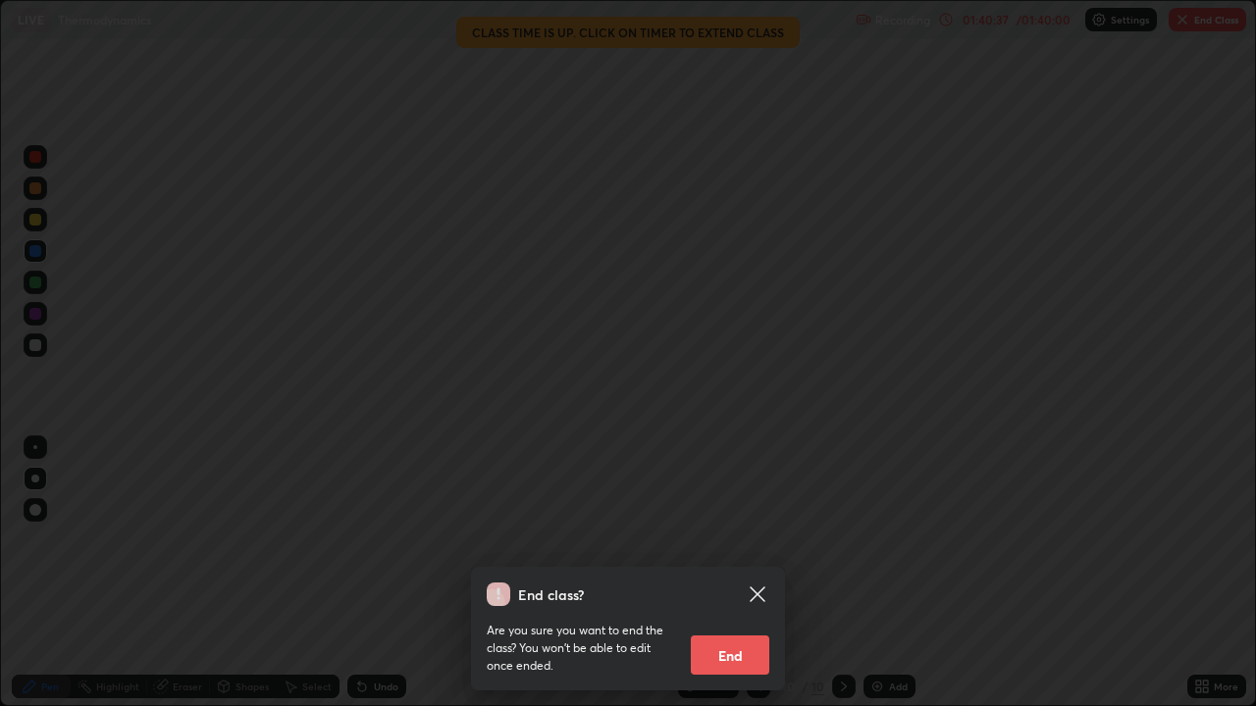
click at [737, 573] on button "End" at bounding box center [730, 655] width 78 height 39
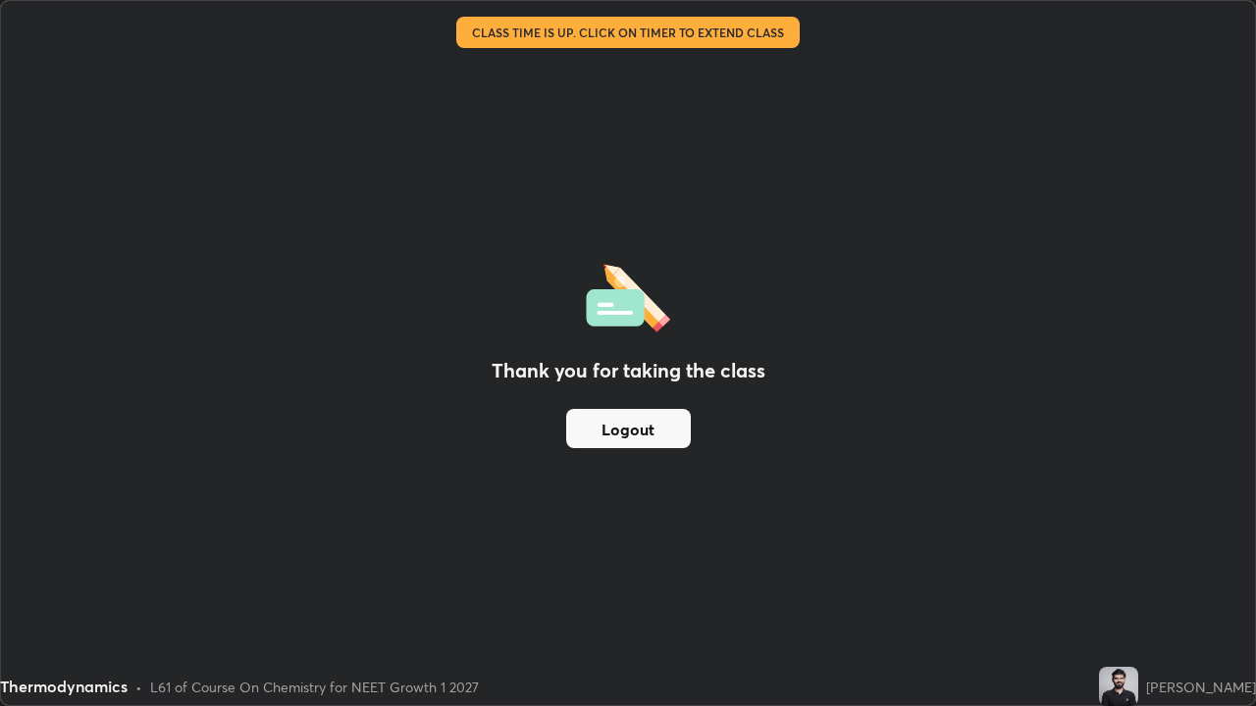
click at [1026, 427] on div "Thank you for taking the class Logout" at bounding box center [628, 353] width 1254 height 704
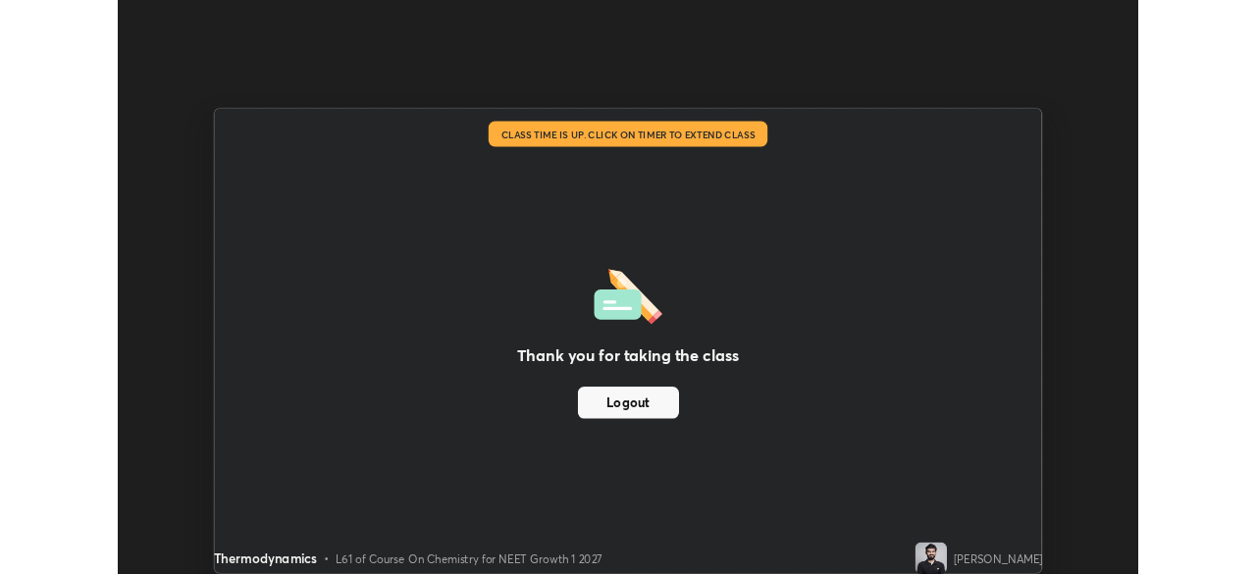
scroll to position [97524, 96842]
